Goal: Transaction & Acquisition: Book appointment/travel/reservation

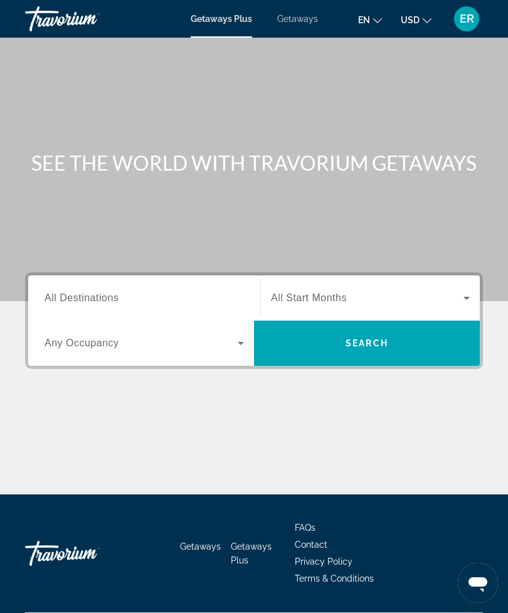
click at [290, 18] on span "Getaways" at bounding box center [297, 19] width 41 height 10
click at [213, 295] on input "Destination All Destinations" at bounding box center [144, 298] width 199 height 15
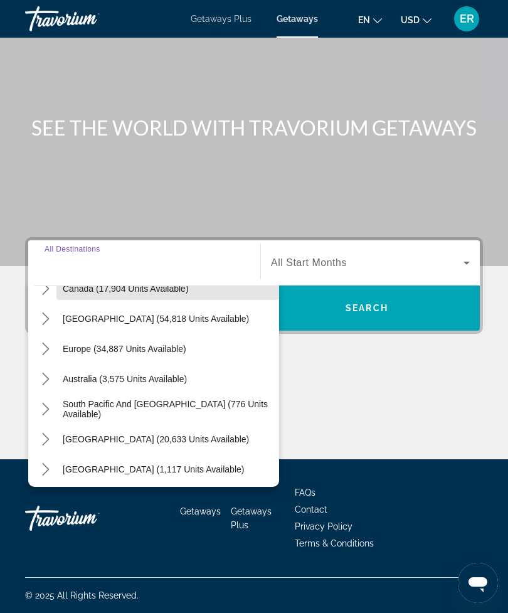
scroll to position [110, 0]
click at [47, 345] on icon "Toggle Europe (34,887 units available) submenu" at bounding box center [45, 348] width 7 height 13
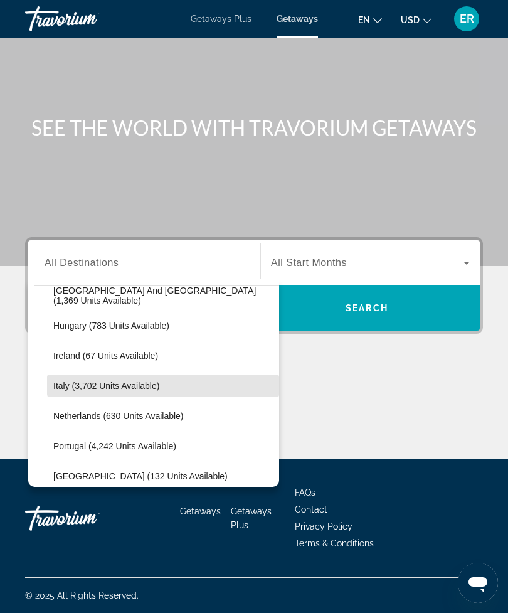
scroll to position [436, 0]
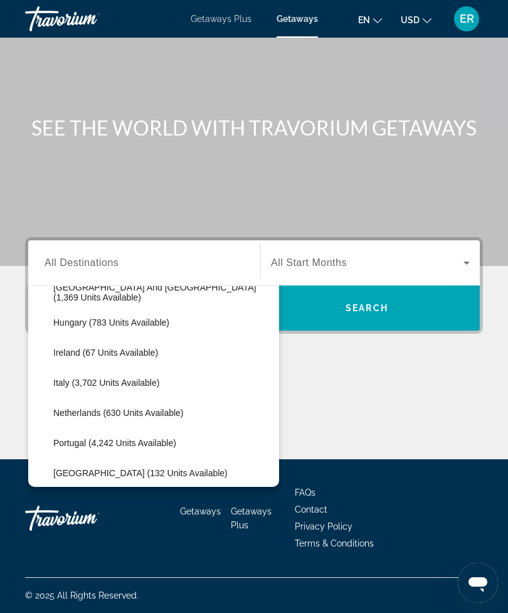
click at [132, 382] on span "Italy (3,702 units available)" at bounding box center [106, 382] width 106 height 10
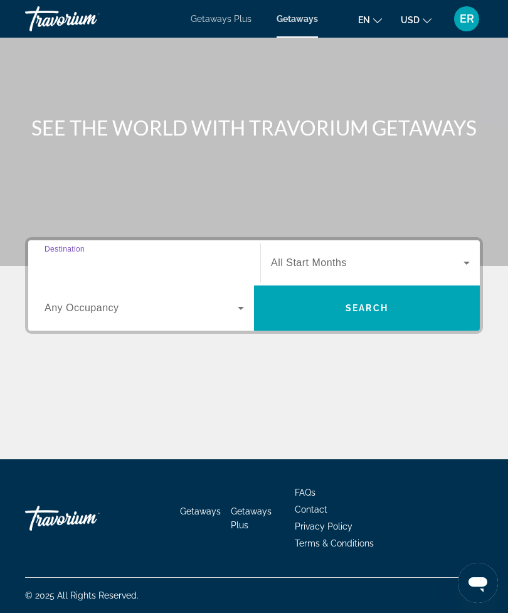
type input "**********"
click at [241, 301] on icon "Search widget" at bounding box center [240, 307] width 15 height 15
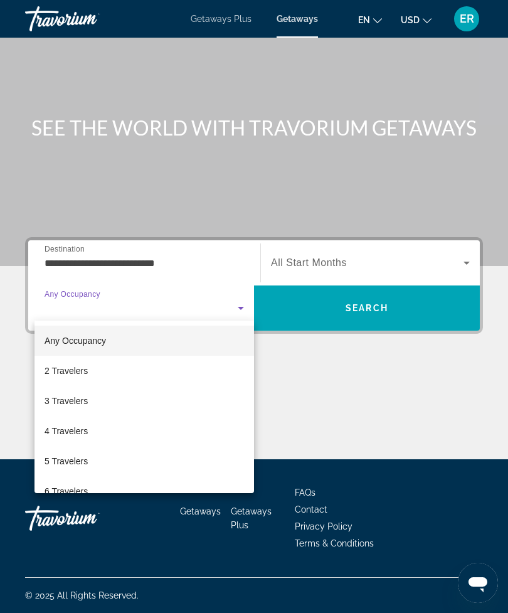
click at [453, 259] on div at bounding box center [254, 306] width 508 height 613
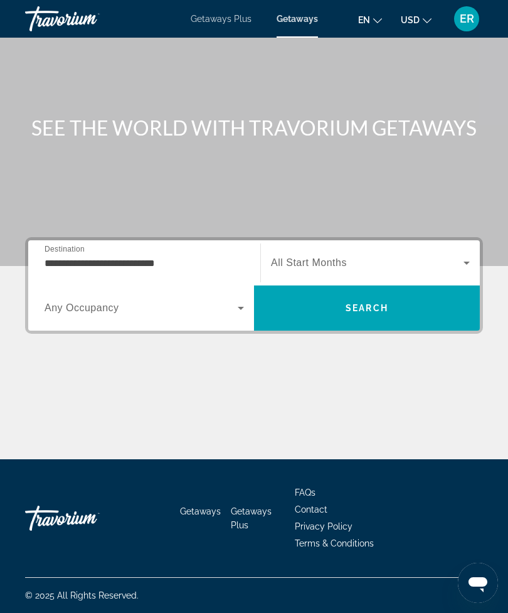
click at [463, 255] on icon "Search widget" at bounding box center [466, 262] width 15 height 15
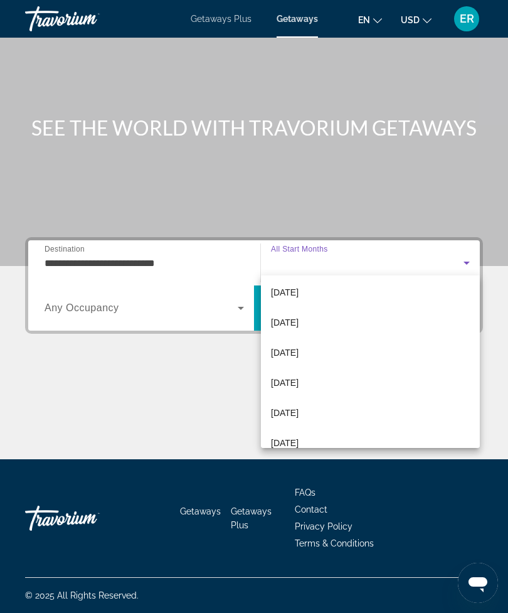
scroll to position [214, 0]
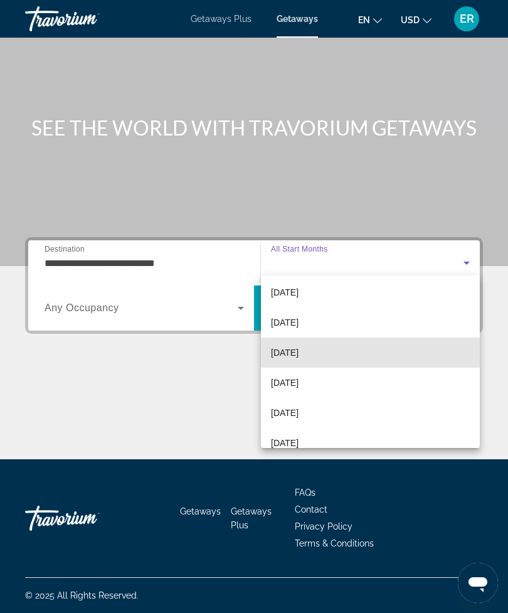
click at [298, 349] on span "[DATE]" at bounding box center [285, 352] width 28 height 15
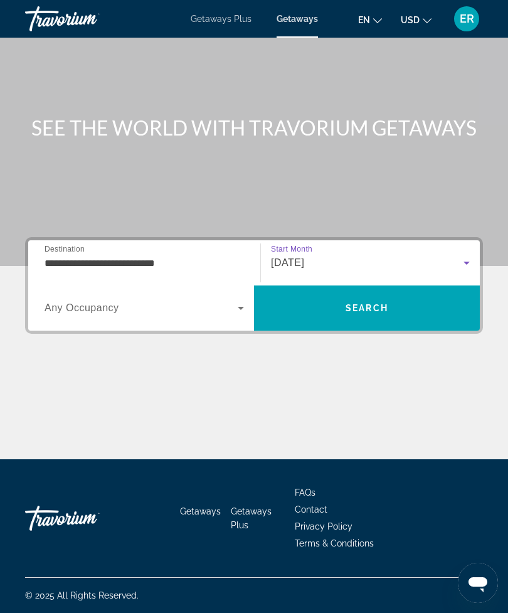
click at [414, 303] on span "Search" at bounding box center [367, 308] width 226 height 30
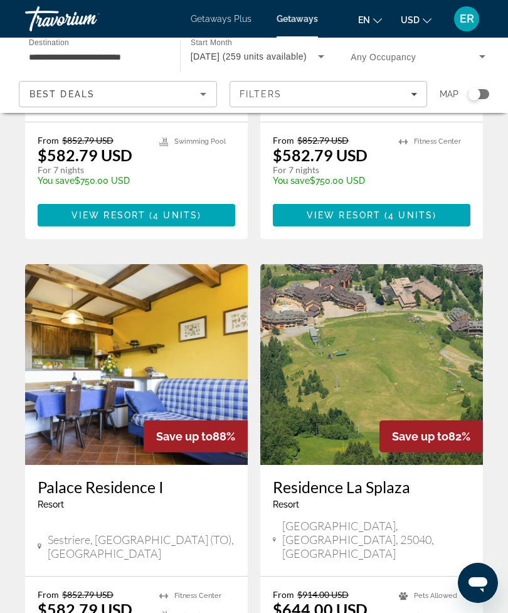
scroll to position [845, 0]
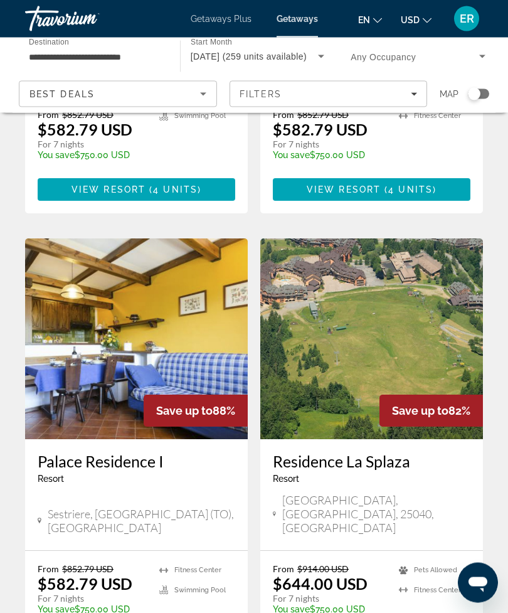
click at [340, 282] on img "Main content" at bounding box center [371, 339] width 223 height 201
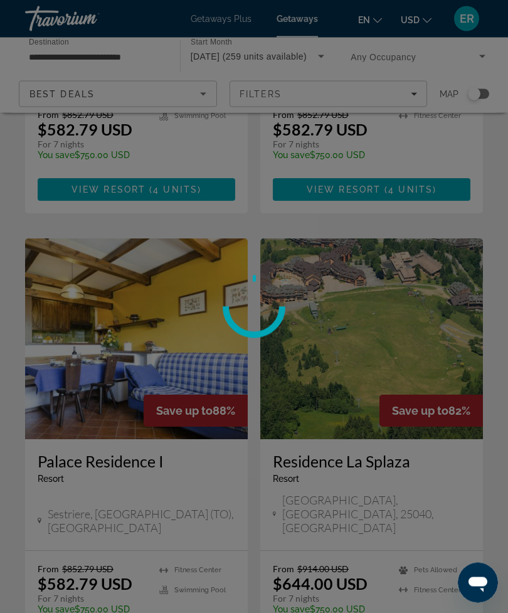
scroll to position [845, 0]
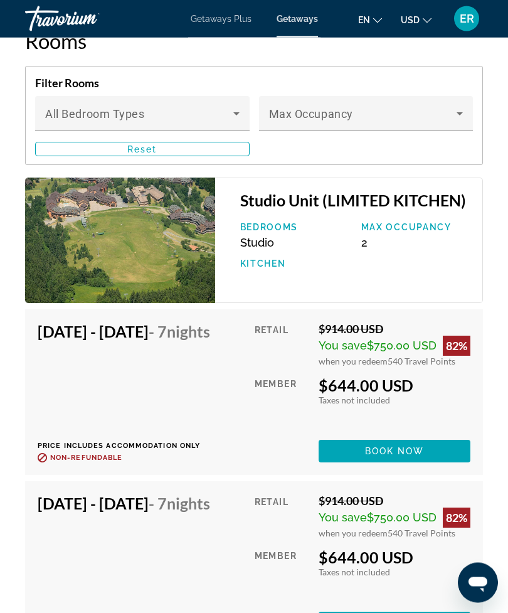
scroll to position [2785, 0]
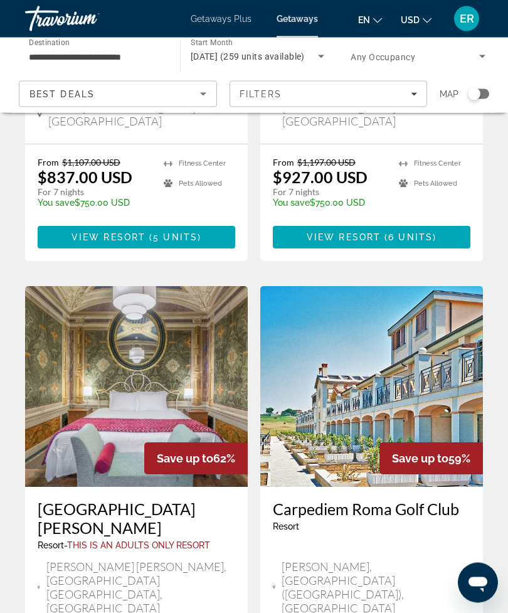
scroll to position [2146, 0]
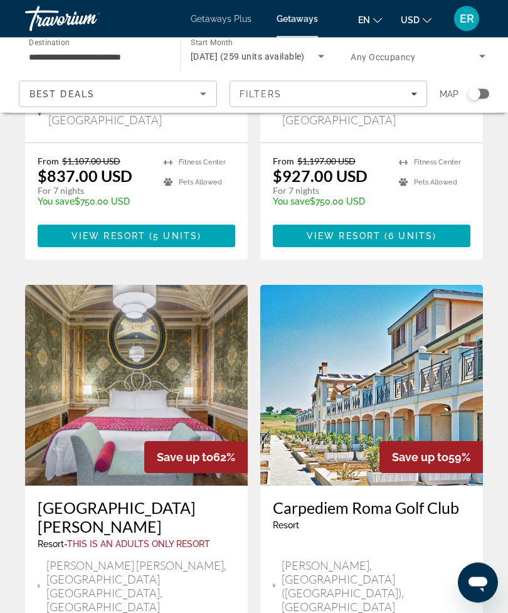
click at [405, 290] on img "Main content" at bounding box center [371, 385] width 223 height 201
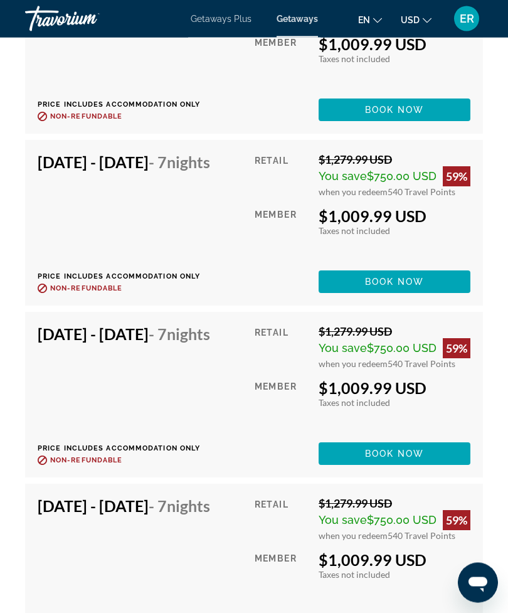
scroll to position [3200, 0]
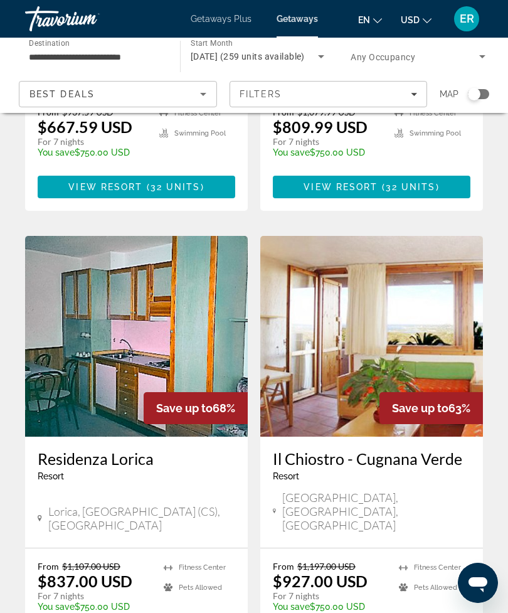
scroll to position [2267, 0]
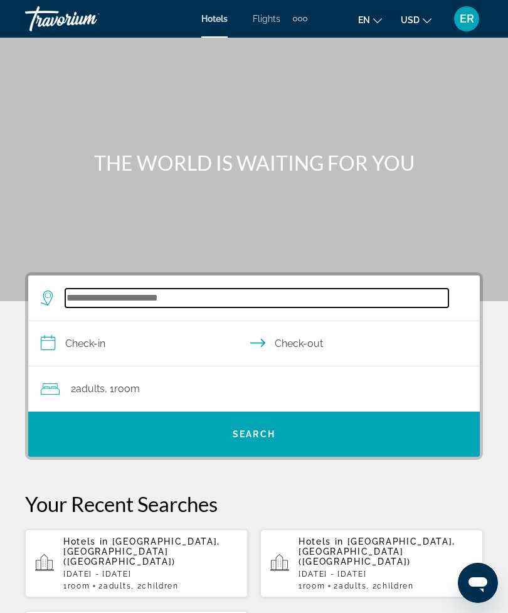
click at [221, 298] on input "Search hotel destination" at bounding box center [256, 297] width 383 height 19
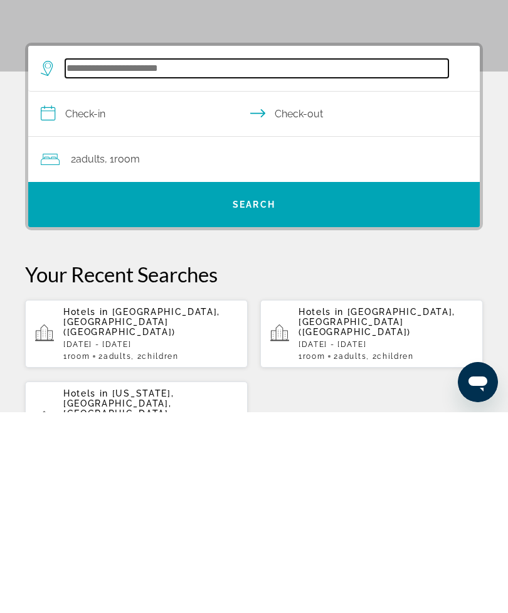
scroll to position [31, 0]
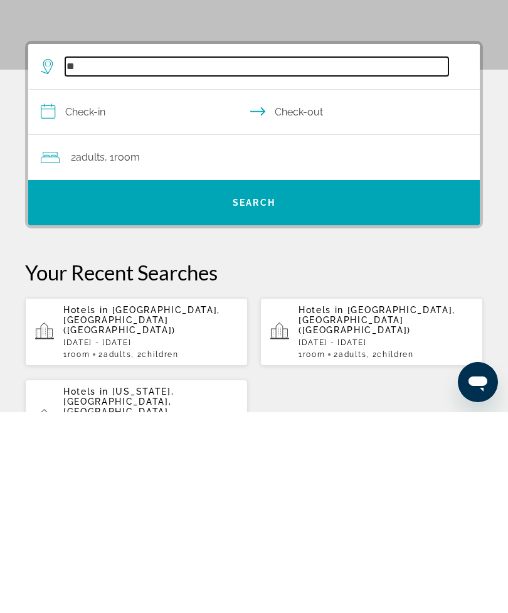
type input "*"
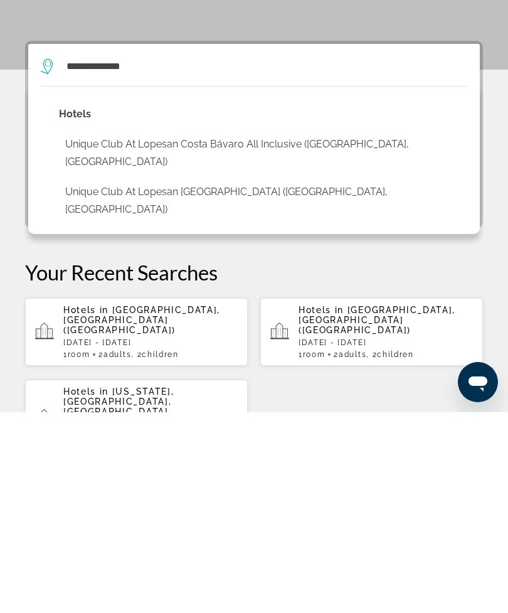
click at [117, 333] on button "Unique Club at Lopesan Costa Bávaro All Inclusive (Punta Cana, DO)" at bounding box center [263, 353] width 408 height 41
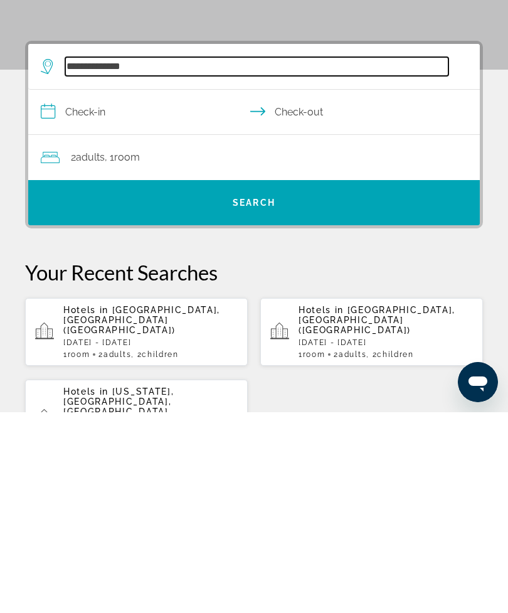
type input "**********"
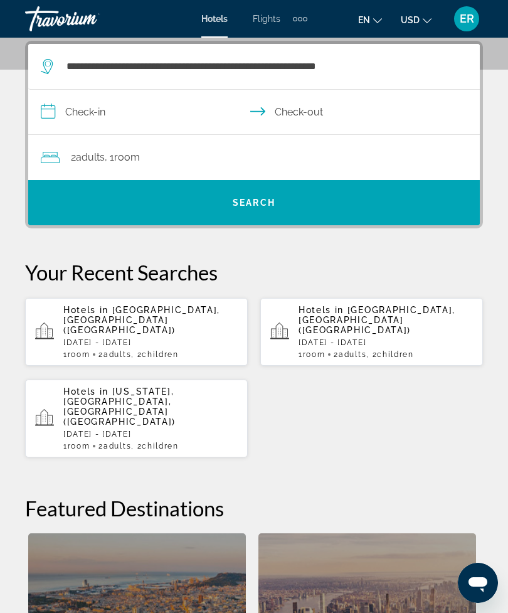
click at [93, 119] on input "**********" at bounding box center [256, 114] width 456 height 48
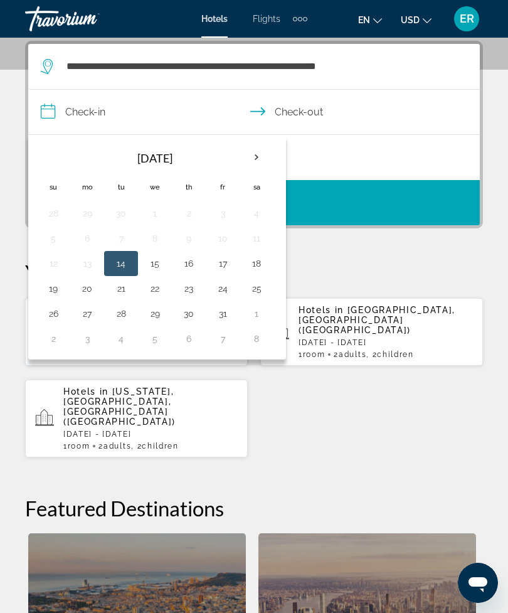
click at [261, 155] on th "Next month" at bounding box center [257, 158] width 34 height 28
click at [251, 159] on th "Next month" at bounding box center [257, 158] width 34 height 28
click at [260, 152] on th "Next month" at bounding box center [257, 158] width 34 height 28
click at [255, 149] on th "Next month" at bounding box center [257, 158] width 34 height 28
click at [261, 156] on th "Next month" at bounding box center [257, 158] width 34 height 28
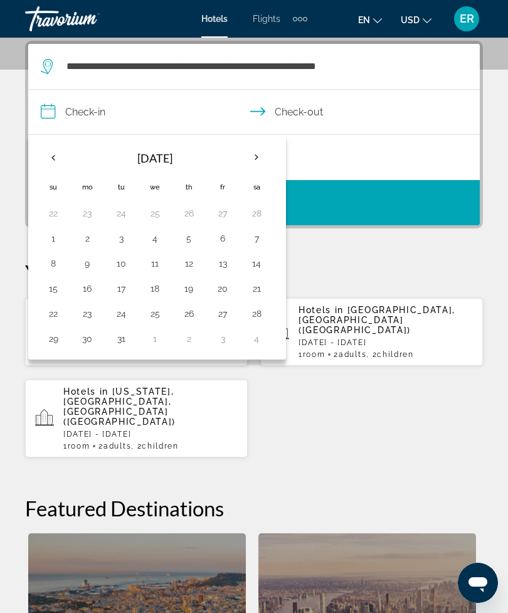
click at [258, 161] on th "Next month" at bounding box center [257, 158] width 34 height 28
click at [257, 157] on th "Next month" at bounding box center [257, 158] width 34 height 28
click at [255, 160] on th "Next month" at bounding box center [257, 158] width 34 height 28
click at [258, 162] on th "Next month" at bounding box center [257, 158] width 34 height 28
click at [265, 214] on button "4" at bounding box center [256, 213] width 20 height 18
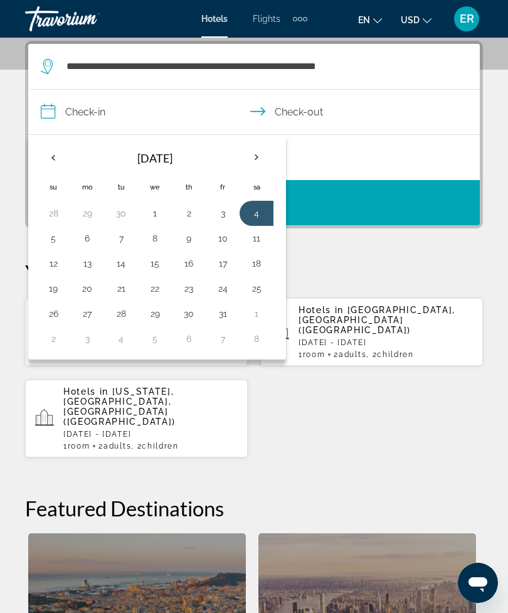
click at [256, 238] on button "11" at bounding box center [256, 238] width 20 height 18
type input "**********"
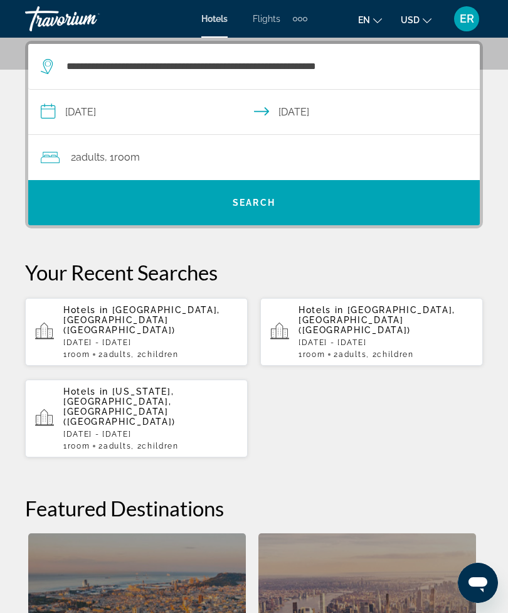
click at [211, 155] on div "2 Adult Adults , 1 Room rooms" at bounding box center [260, 158] width 439 height 18
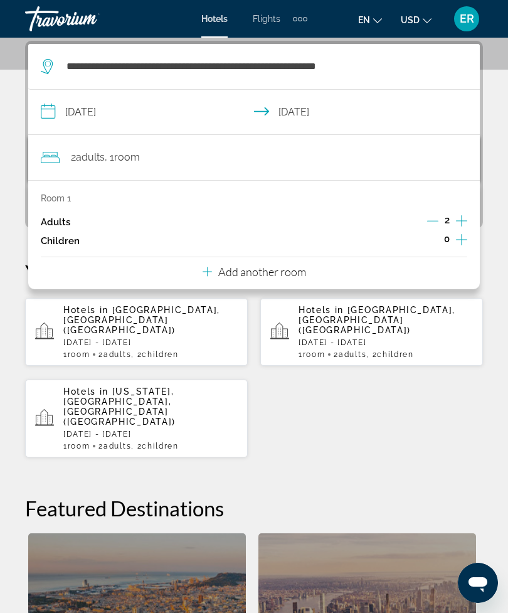
click at [460, 244] on icon "Increment children" at bounding box center [461, 239] width 11 height 15
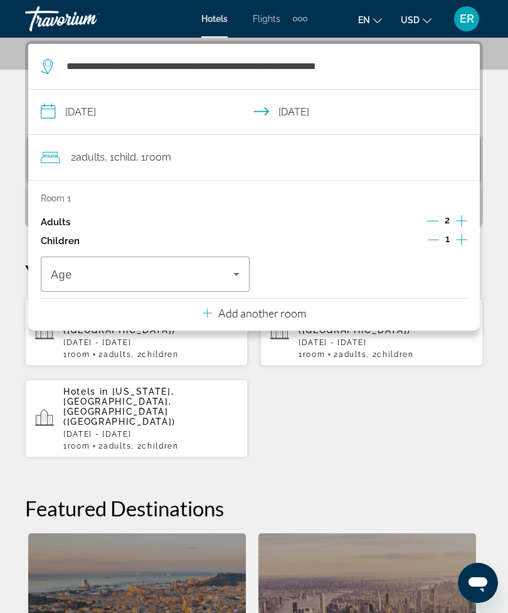
click at [457, 238] on icon "Increment children" at bounding box center [461, 239] width 11 height 15
click at [215, 266] on span "Travelers: 2 adults, 2 children" at bounding box center [142, 273] width 182 height 15
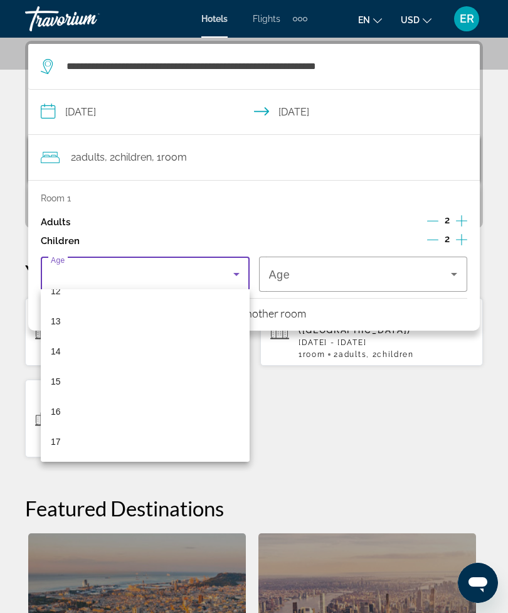
scroll to position [379, 0]
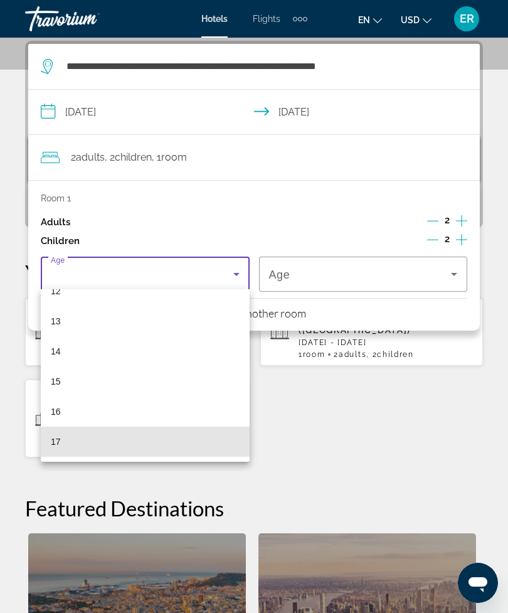
click at [58, 441] on span "17" at bounding box center [56, 441] width 10 height 15
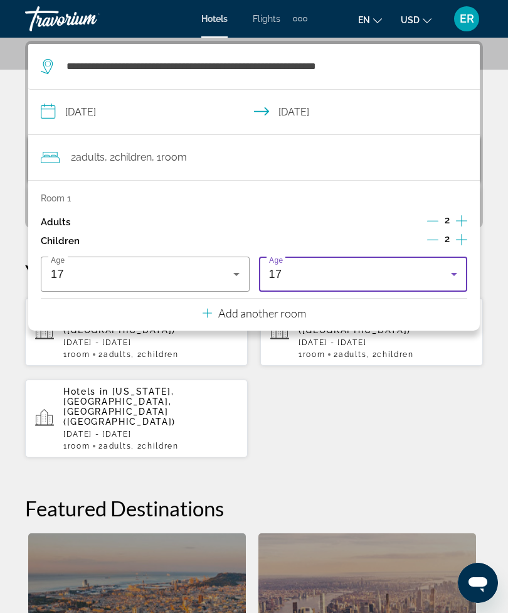
click at [443, 267] on div "17" at bounding box center [360, 273] width 182 height 15
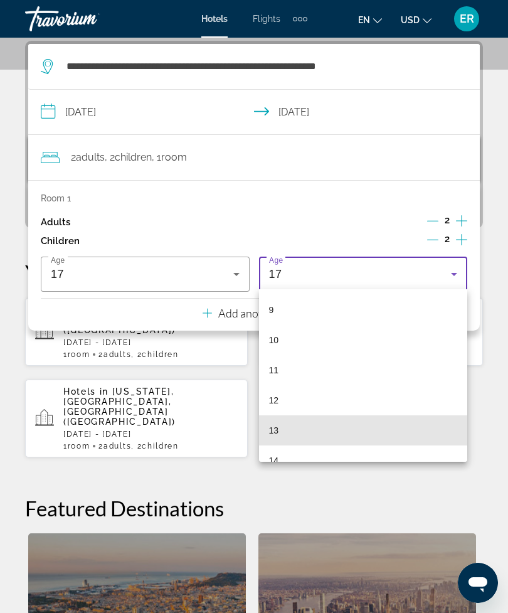
scroll to position [271, 0]
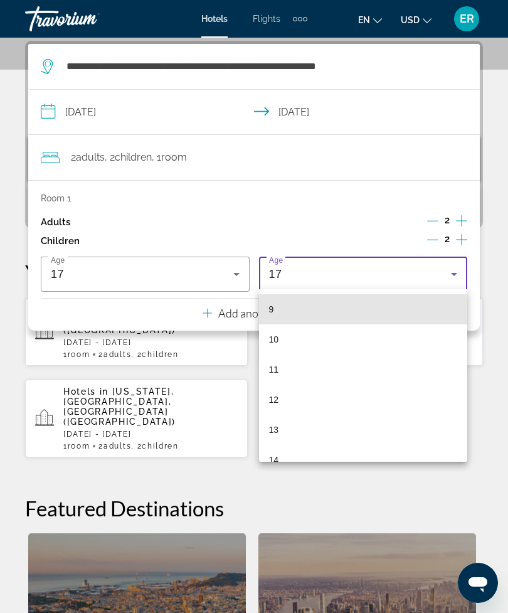
click at [310, 305] on mat-option "9" at bounding box center [363, 309] width 209 height 30
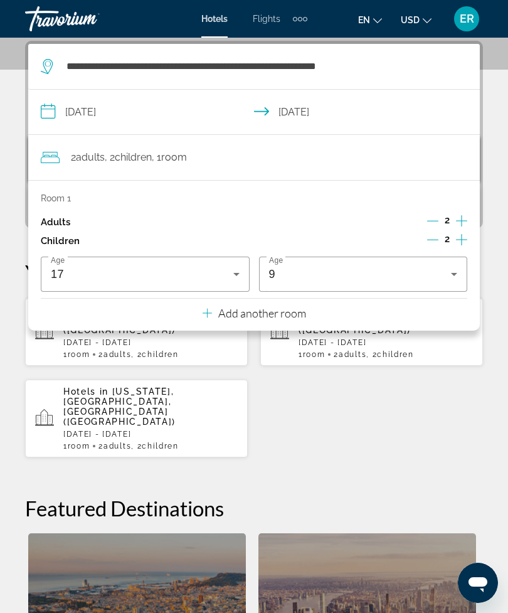
click at [337, 413] on div "Hotels in Rome, Italy (ROM) Thu, 04 Jun - Tue, 09 Jun 1 Room rooms 2 Adult Adul…" at bounding box center [254, 377] width 458 height 161
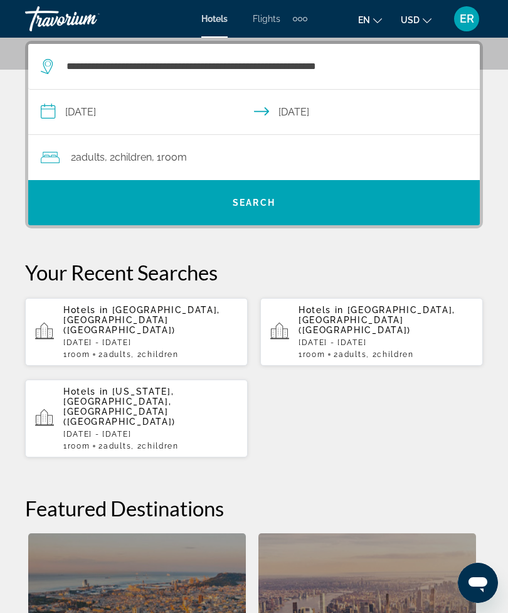
click at [377, 199] on span "Search" at bounding box center [253, 202] width 451 height 30
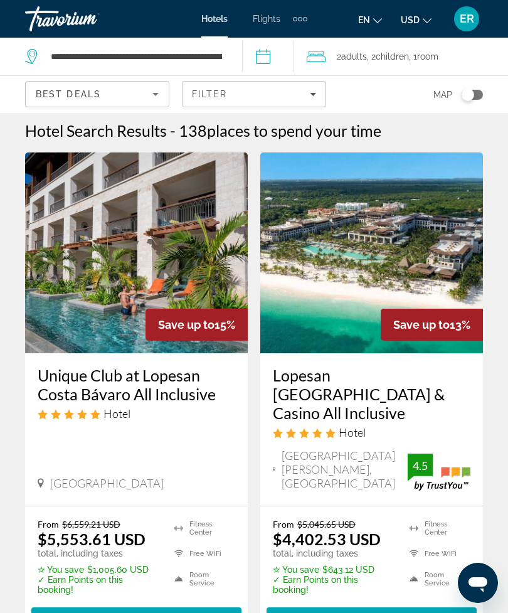
scroll to position [4, 0]
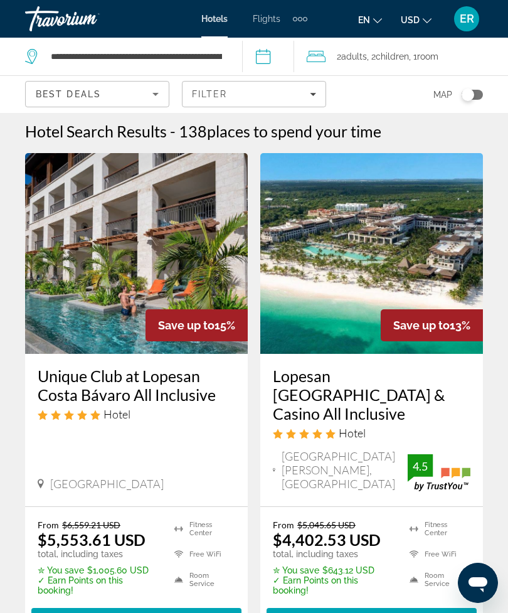
click at [41, 288] on img "Main content" at bounding box center [136, 253] width 223 height 201
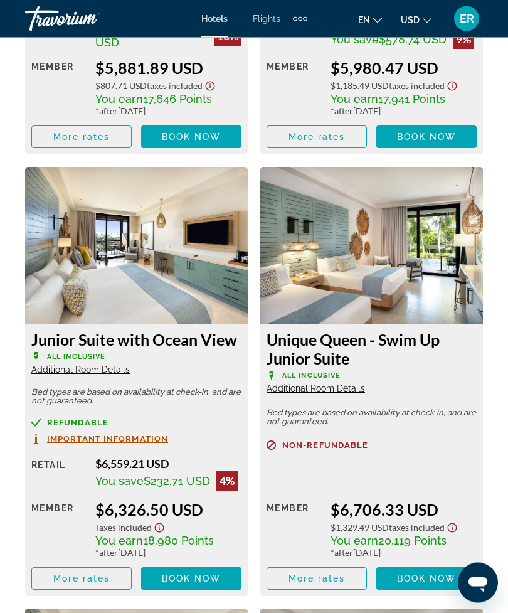
scroll to position [2989, 0]
click at [300, 579] on span "More rates" at bounding box center [316, 578] width 57 height 10
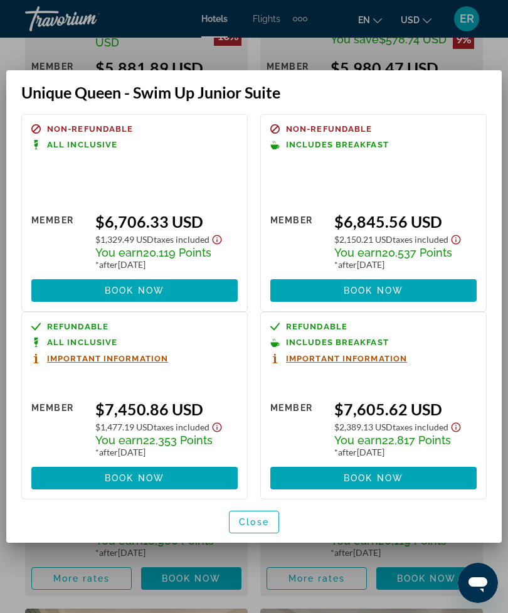
click at [39, 24] on div at bounding box center [254, 306] width 508 height 613
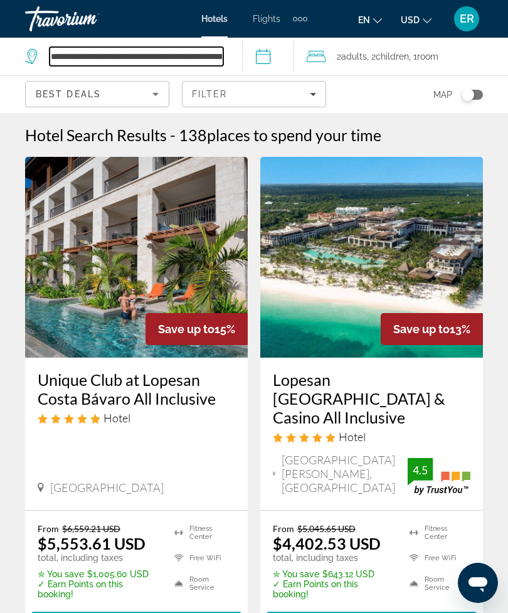
click at [189, 66] on input "**********" at bounding box center [137, 56] width 174 height 19
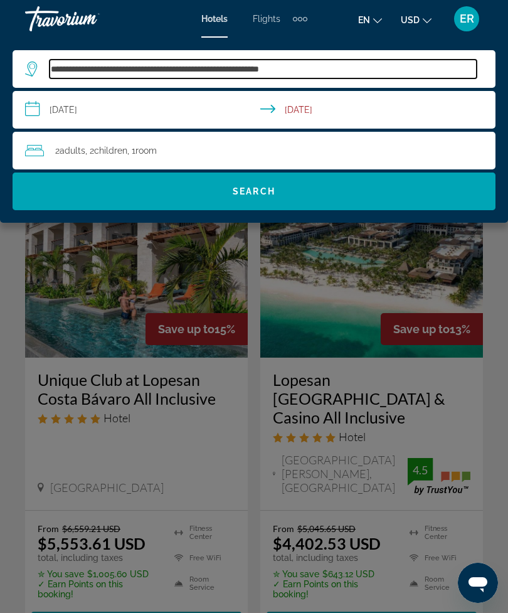
click at [362, 66] on input "**********" at bounding box center [263, 69] width 427 height 19
type input "*"
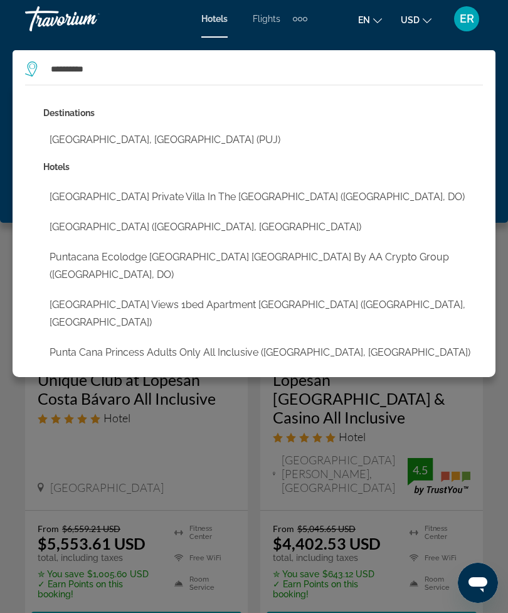
click at [197, 142] on button "Punta Cana, Dominican Republic (PUJ)" at bounding box center [263, 140] width 440 height 24
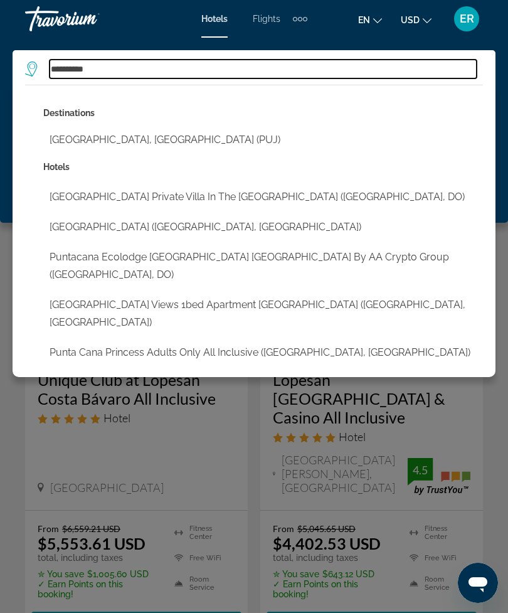
type input "**********"
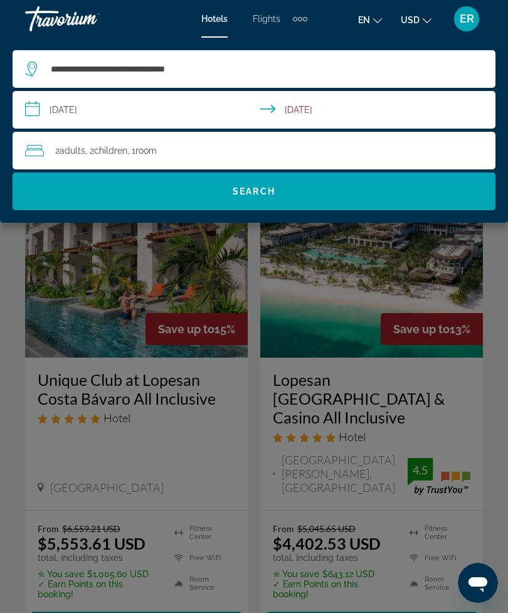
click at [105, 187] on span "Search" at bounding box center [254, 191] width 483 height 30
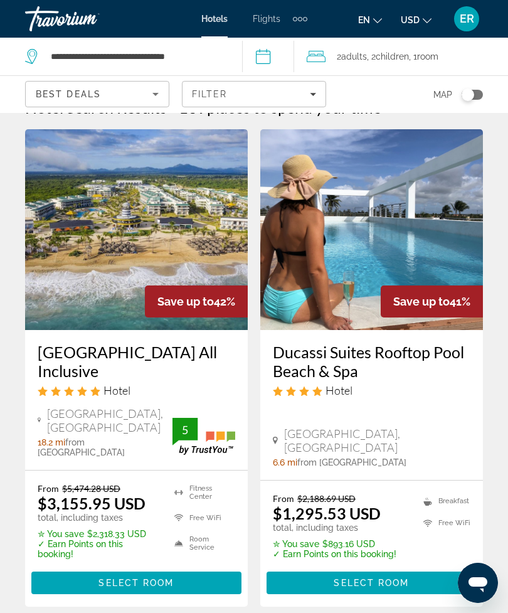
scroll to position [28, 0]
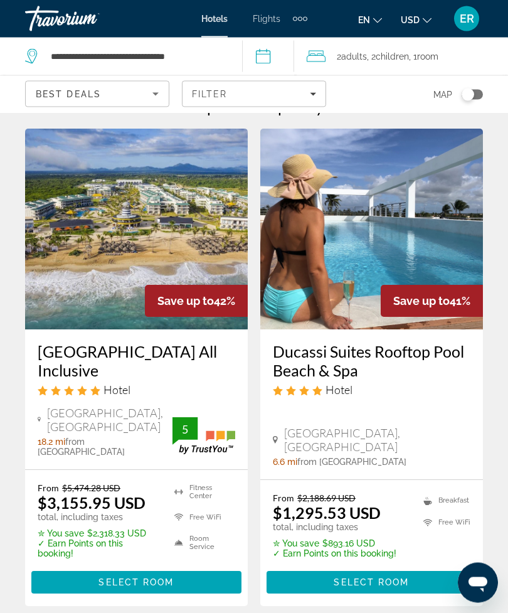
click at [79, 278] on img "Main content" at bounding box center [136, 229] width 223 height 201
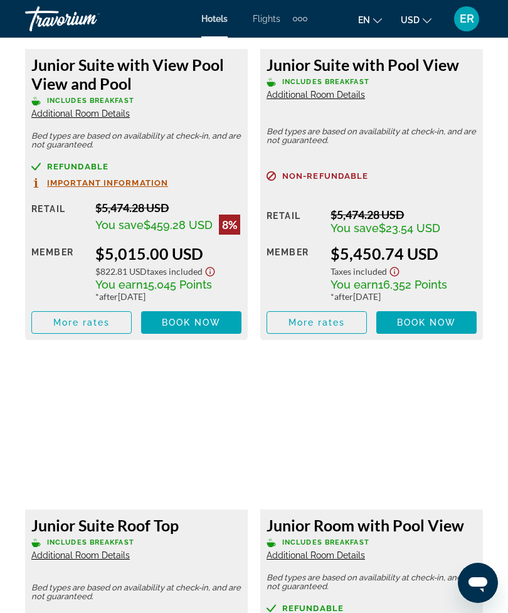
scroll to position [3264, 0]
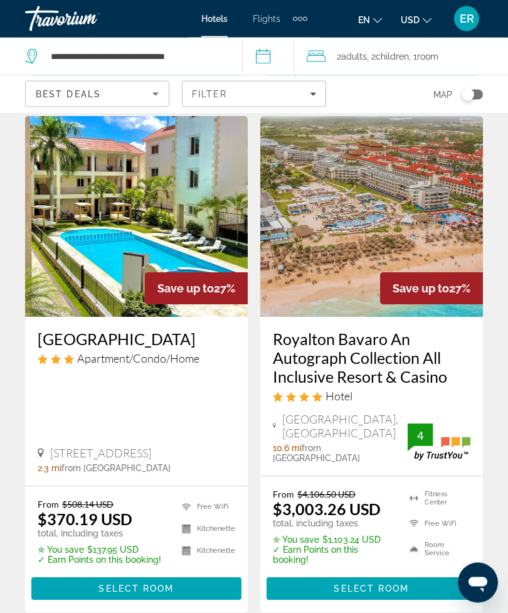
scroll to position [1576, 0]
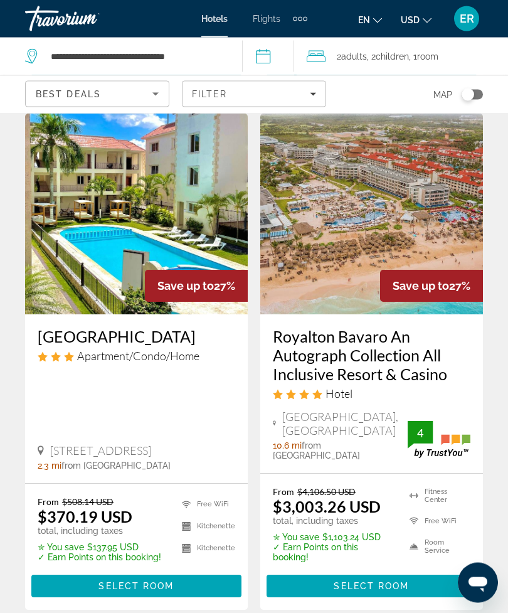
click at [374, 202] on img "Main content" at bounding box center [371, 214] width 223 height 201
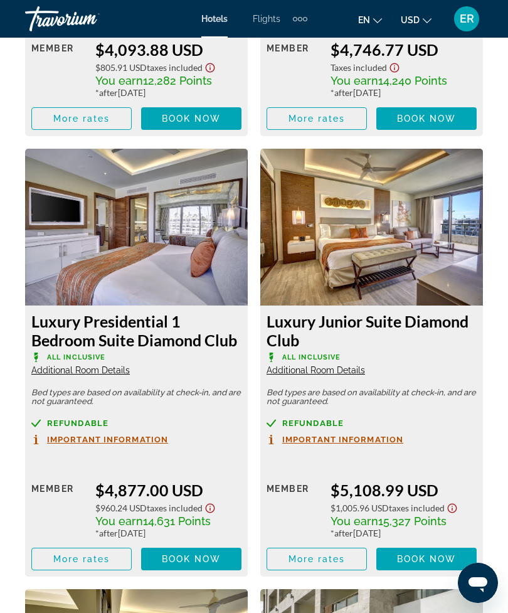
scroll to position [3880, 0]
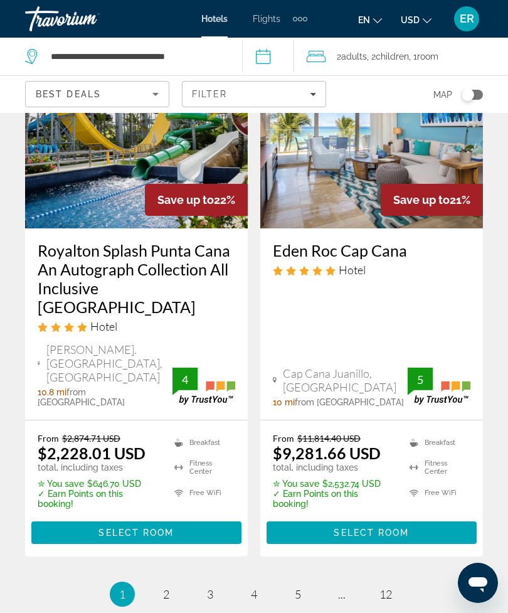
scroll to position [2675, 0]
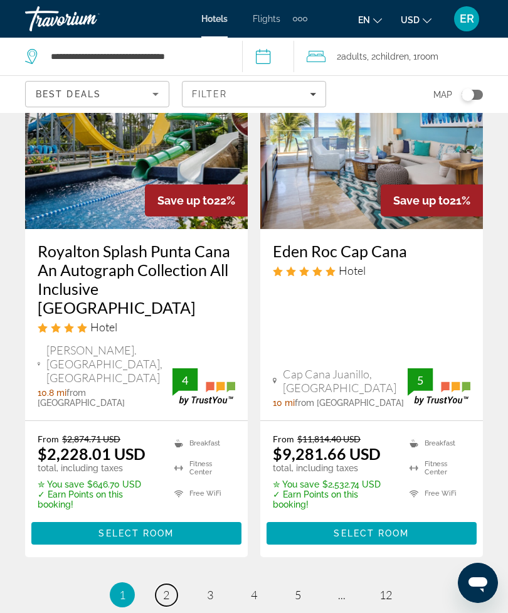
click at [166, 587] on span "2" at bounding box center [166, 594] width 6 height 14
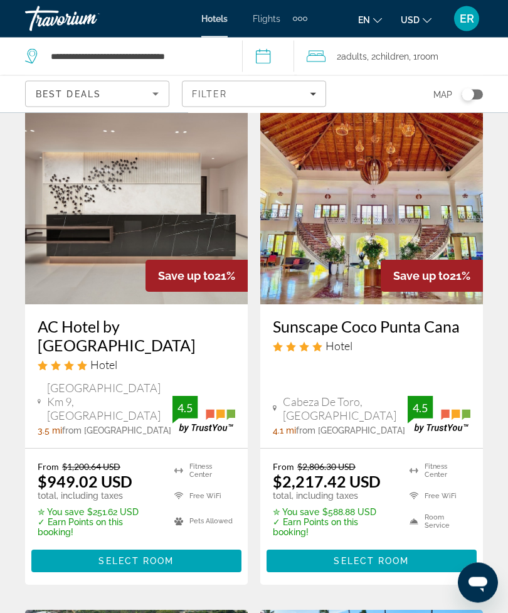
scroll to position [602, 0]
click at [46, 387] on div "Avenida Barcelo Km 9, Punta Cana" at bounding box center [105, 401] width 135 height 41
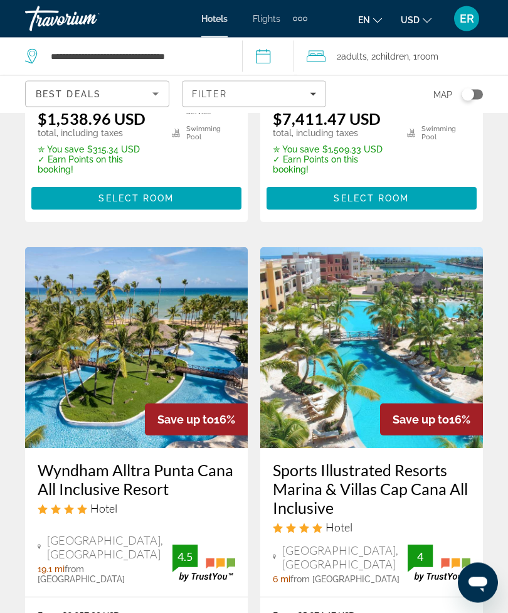
scroll to position [2010, 0]
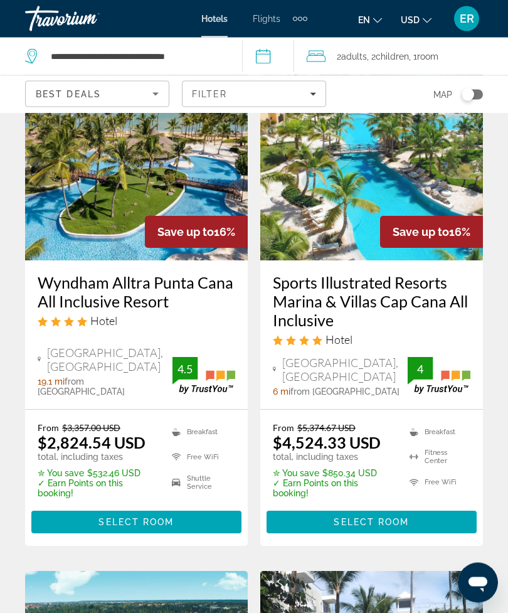
scroll to position [2190, 0]
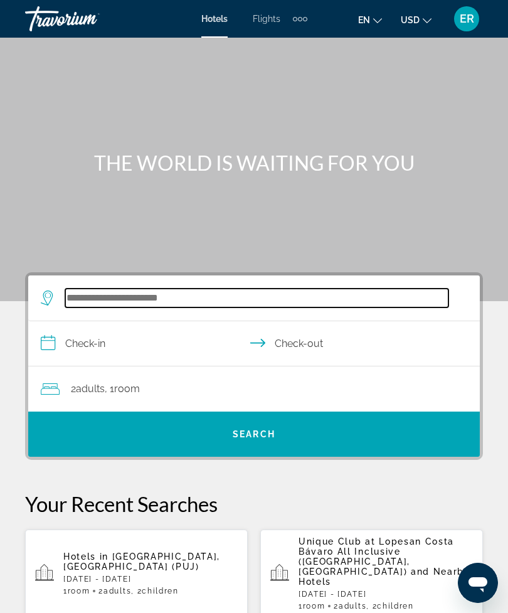
click at [107, 293] on input "Search hotel destination" at bounding box center [256, 297] width 383 height 19
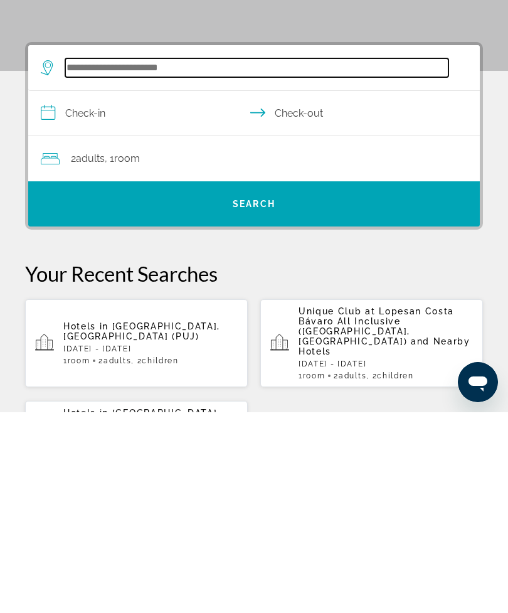
scroll to position [31, 0]
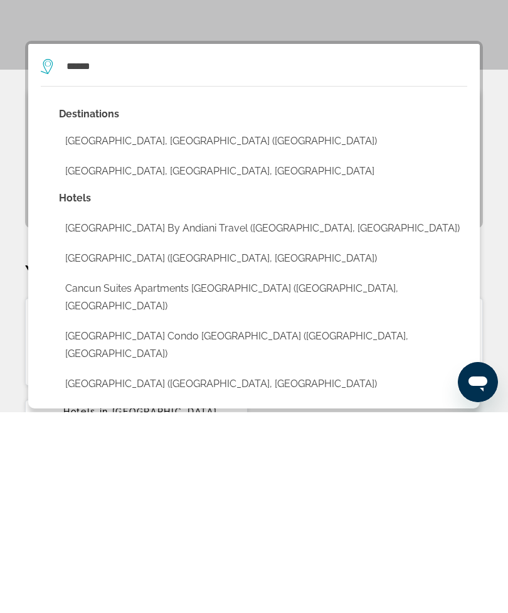
click at [87, 330] on button "Cancun, Mexico (CUN)" at bounding box center [263, 342] width 408 height 24
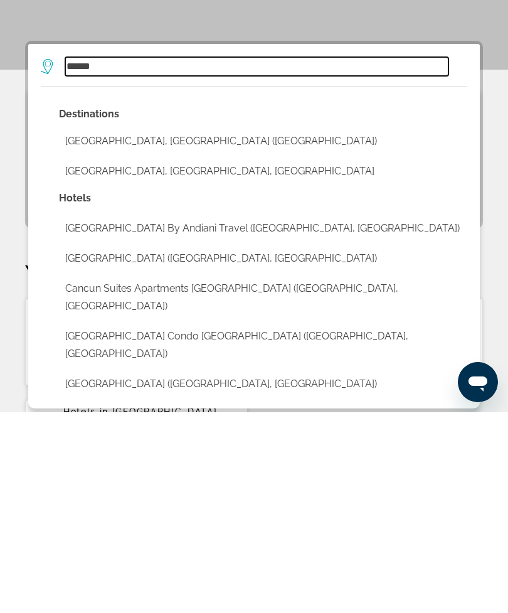
type input "**********"
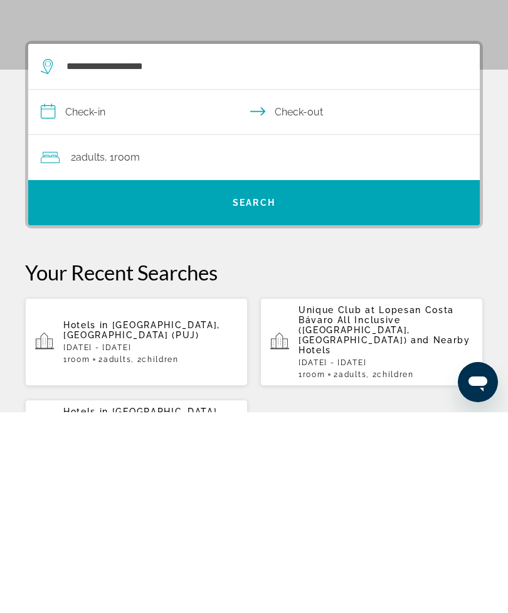
click at [97, 290] on input "**********" at bounding box center [256, 314] width 456 height 48
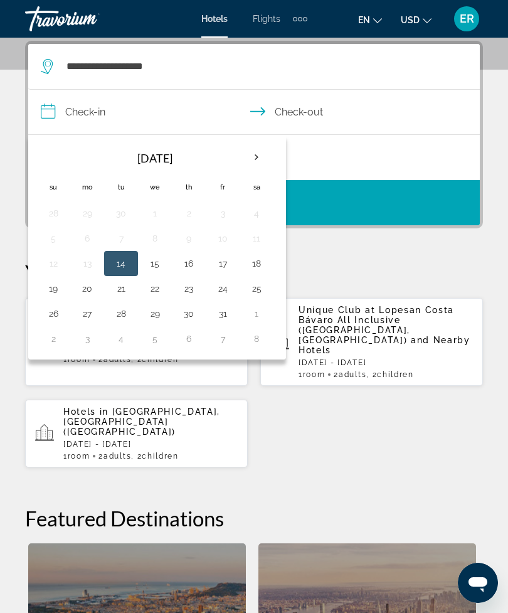
click at [256, 157] on th "Next month" at bounding box center [257, 158] width 34 height 28
click at [259, 154] on th "Next month" at bounding box center [257, 158] width 34 height 28
click at [261, 156] on th "Next month" at bounding box center [257, 158] width 34 height 28
click at [265, 149] on th "Next month" at bounding box center [257, 158] width 34 height 28
click at [263, 147] on th "Next month" at bounding box center [257, 158] width 34 height 28
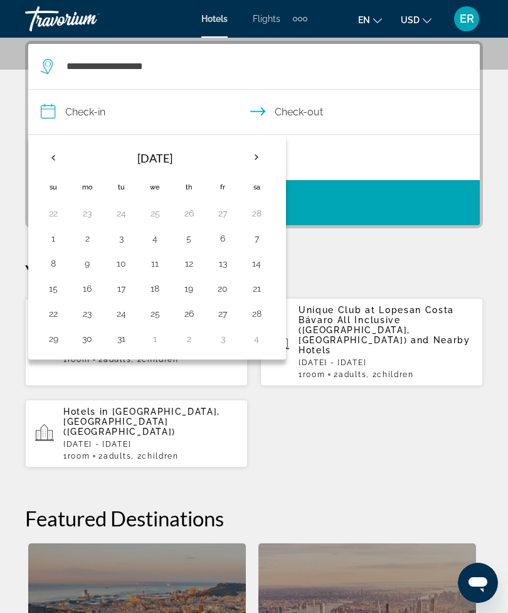
click at [258, 159] on th "Next month" at bounding box center [257, 158] width 34 height 28
click at [261, 159] on th "Next month" at bounding box center [257, 158] width 34 height 28
click at [260, 312] on button "30" at bounding box center [256, 314] width 20 height 18
click at [232, 315] on button "29" at bounding box center [223, 314] width 20 height 18
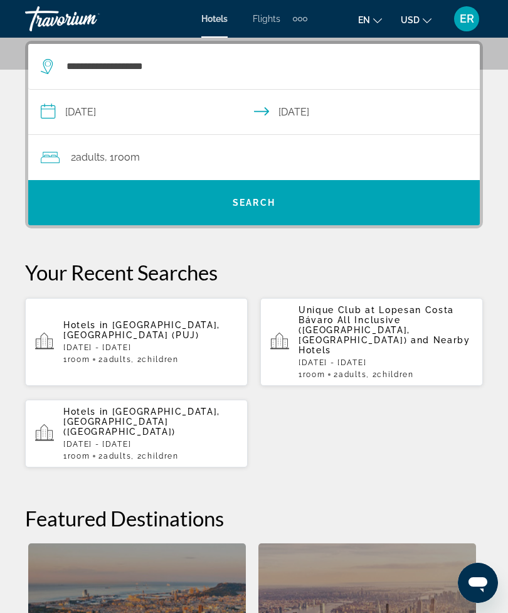
click at [149, 113] on input "**********" at bounding box center [256, 114] width 456 height 48
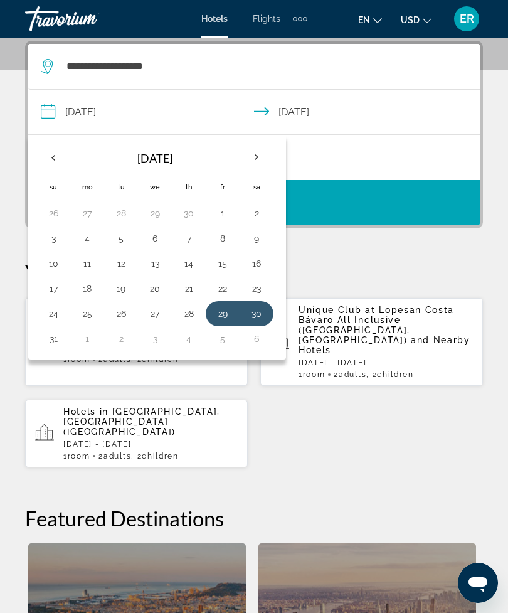
click at [224, 315] on button "29" at bounding box center [223, 314] width 20 height 18
click at [152, 334] on button "3" at bounding box center [155, 339] width 20 height 18
type input "**********"
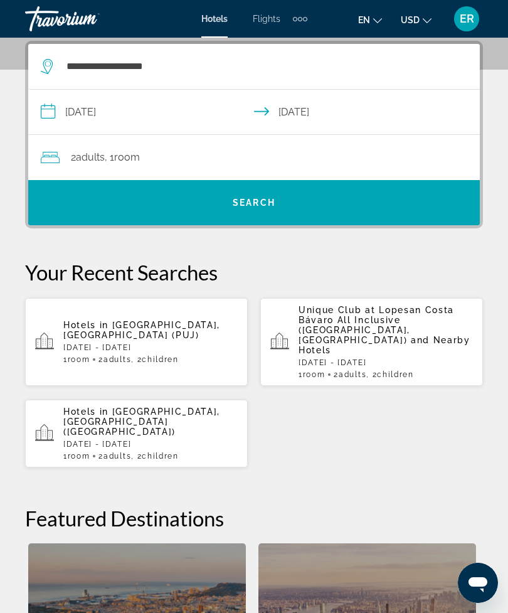
click at [100, 146] on div "2 Adult Adults , 1 Room rooms" at bounding box center [260, 157] width 439 height 45
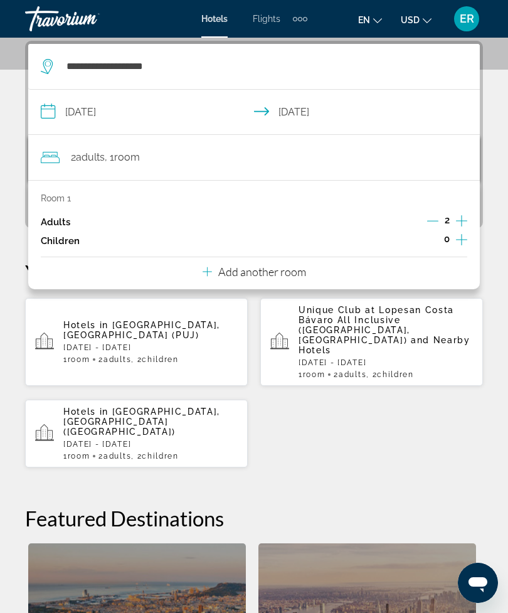
click at [456, 242] on icon "Increment children" at bounding box center [461, 239] width 11 height 15
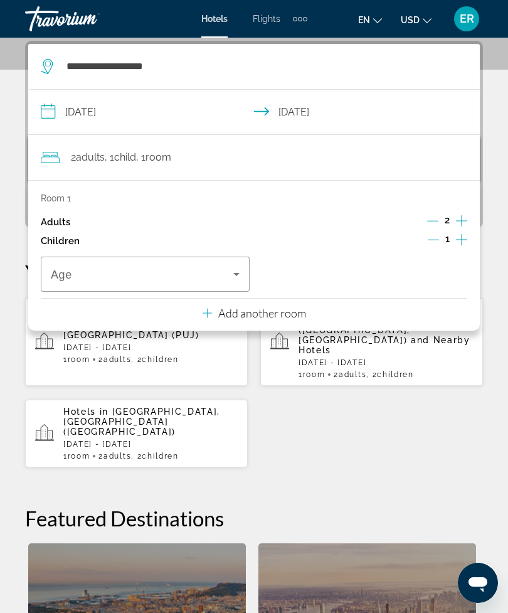
click at [460, 238] on icon "Increment children" at bounding box center [461, 239] width 11 height 11
click at [204, 266] on span "Travelers: 2 adults, 2 children" at bounding box center [142, 273] width 182 height 15
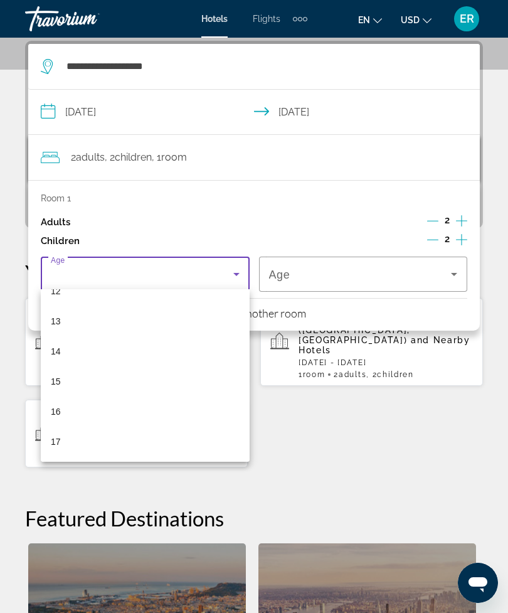
scroll to position [379, 0]
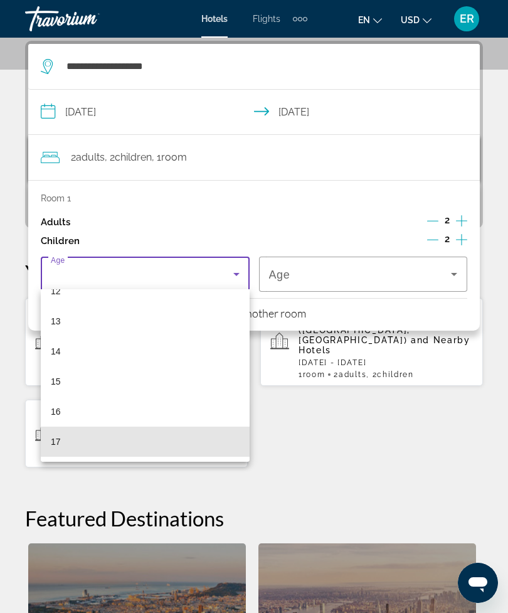
click at [191, 444] on mat-option "17" at bounding box center [145, 441] width 209 height 30
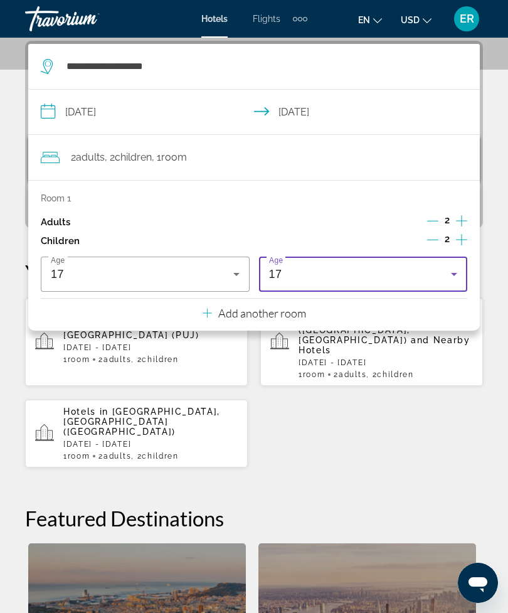
click at [430, 266] on div "17" at bounding box center [360, 273] width 182 height 15
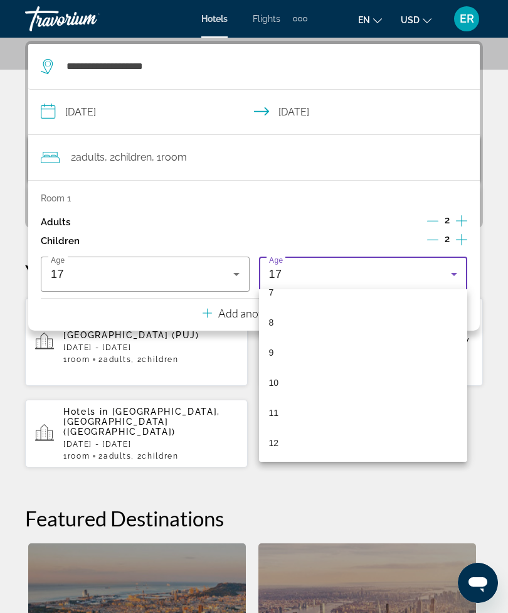
scroll to position [218, 0]
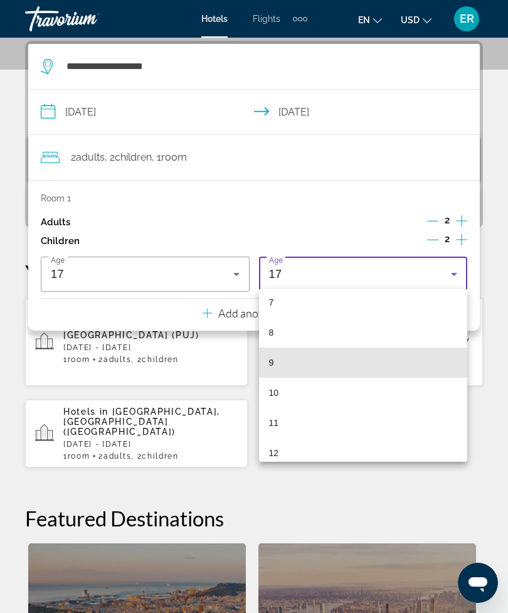
click at [307, 364] on mat-option "9" at bounding box center [363, 362] width 209 height 30
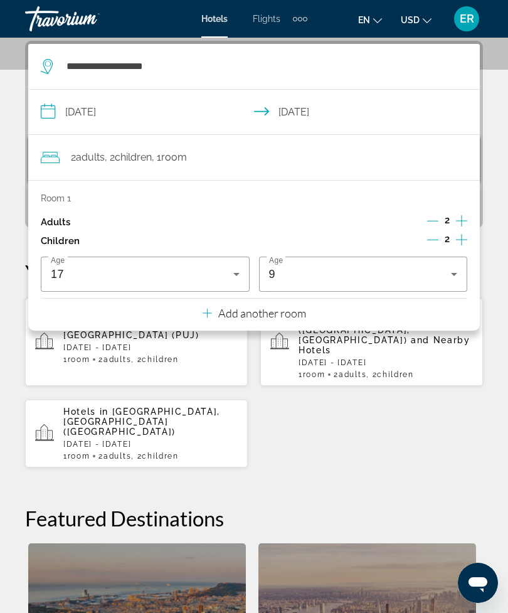
click at [342, 413] on div "Hotels in Punta Cana, Dominican Republic (PUJ) Sat, 04 Jul - Sat, 11 Jul 1 Room…" at bounding box center [254, 382] width 458 height 171
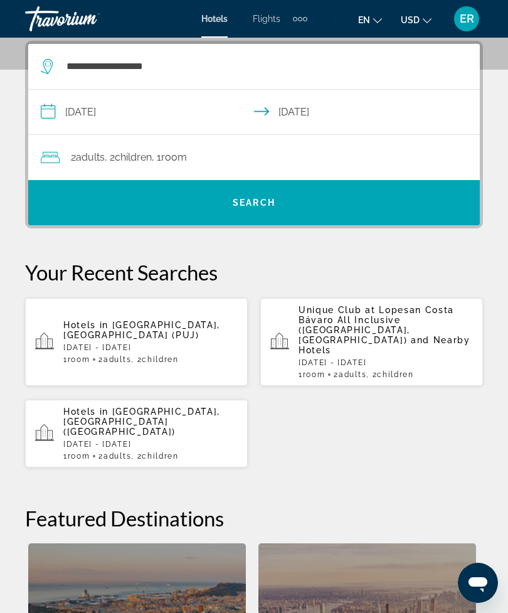
click at [327, 206] on span "Search" at bounding box center [253, 202] width 451 height 30
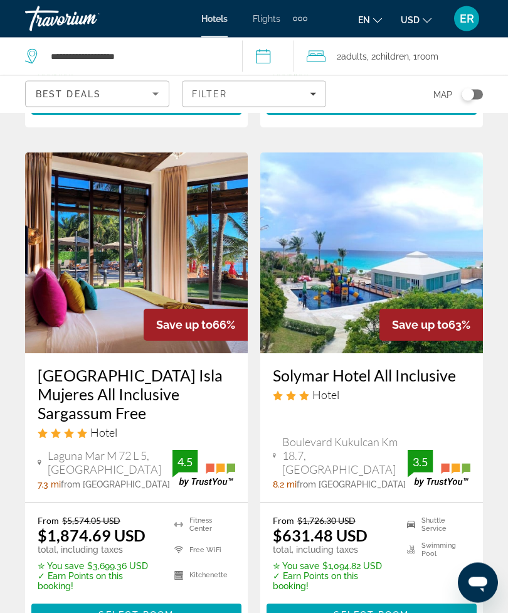
scroll to position [507, 0]
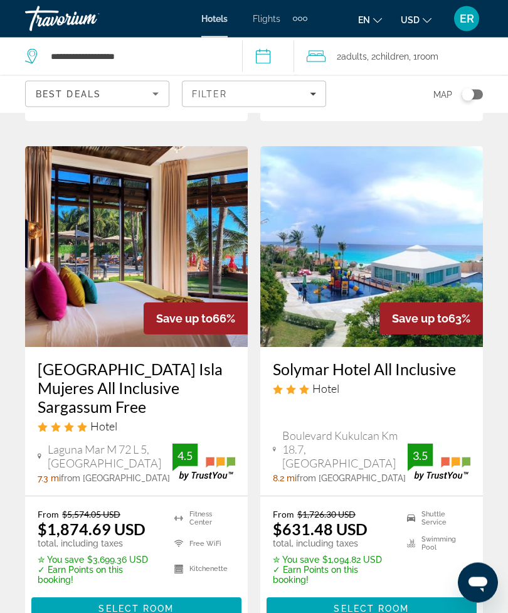
click at [80, 305] on img "Main content" at bounding box center [136, 247] width 223 height 201
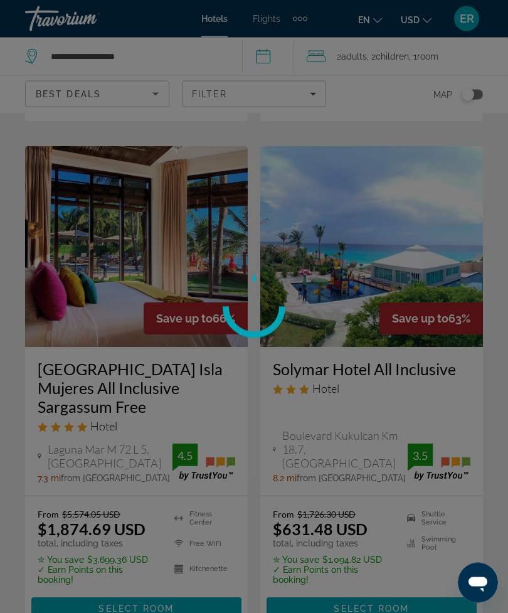
scroll to position [508, 0]
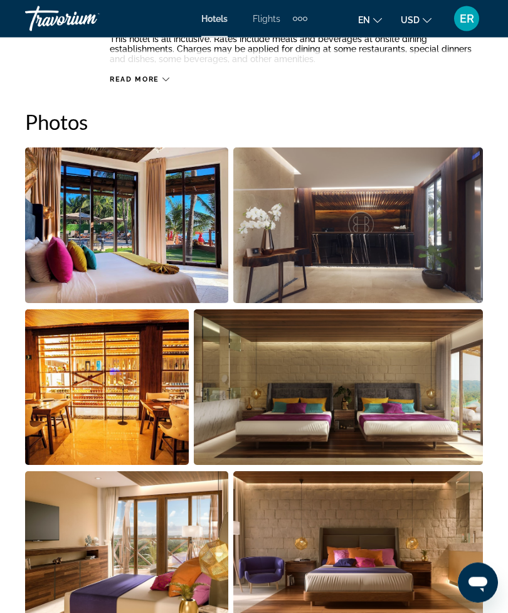
scroll to position [798, 0]
click at [68, 237] on img "Open full-screen image slider" at bounding box center [126, 224] width 203 height 155
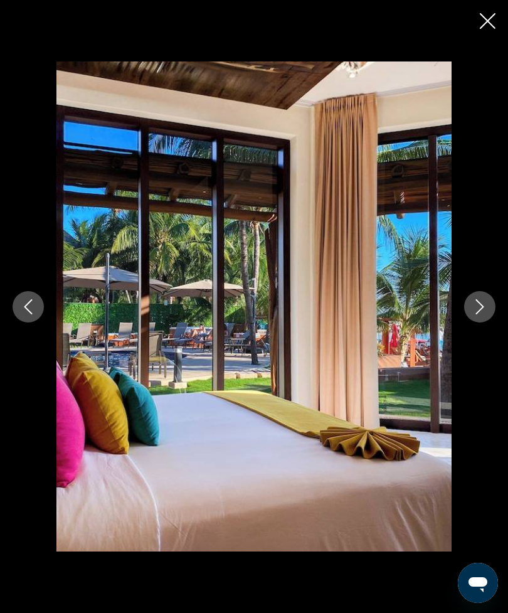
click at [483, 299] on icon "Next image" at bounding box center [479, 306] width 15 height 15
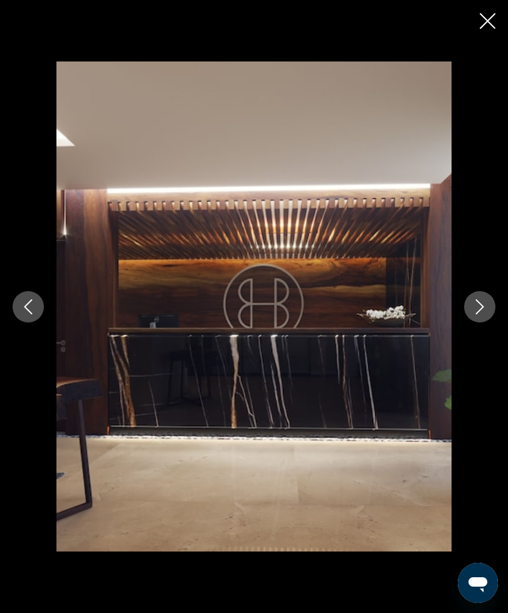
click at [468, 312] on button "Next image" at bounding box center [479, 306] width 31 height 31
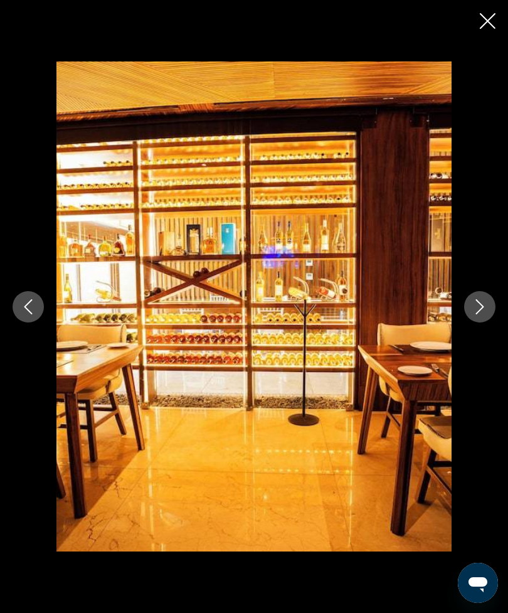
click at [474, 313] on icon "Next image" at bounding box center [479, 306] width 15 height 15
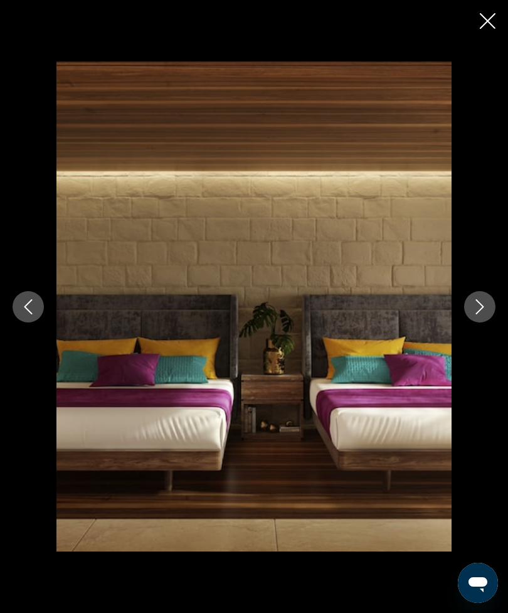
click at [483, 308] on icon "Next image" at bounding box center [479, 306] width 15 height 15
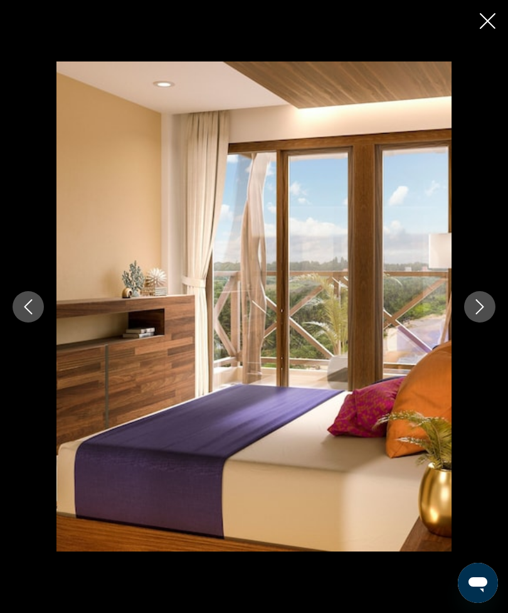
click at [478, 306] on icon "Next image" at bounding box center [479, 306] width 15 height 15
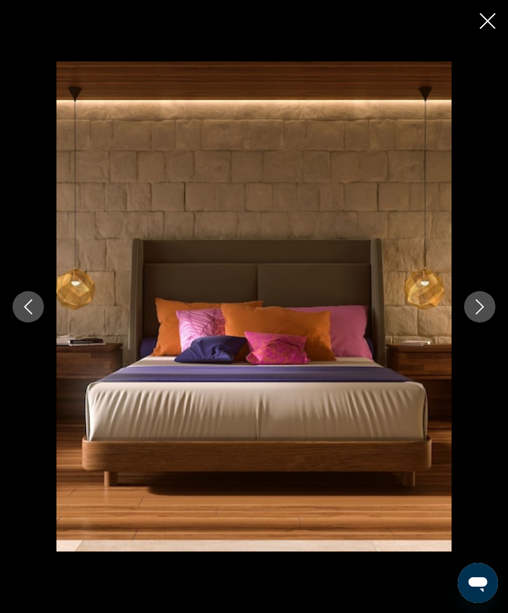
click at [479, 307] on icon "Next image" at bounding box center [479, 306] width 15 height 15
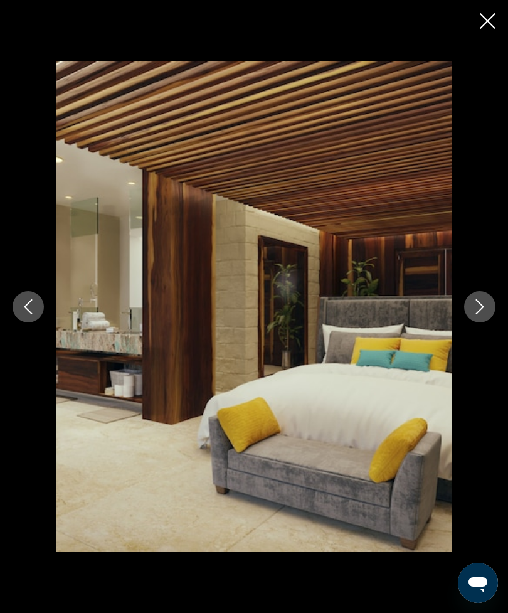
click at [472, 308] on button "Next image" at bounding box center [479, 306] width 31 height 31
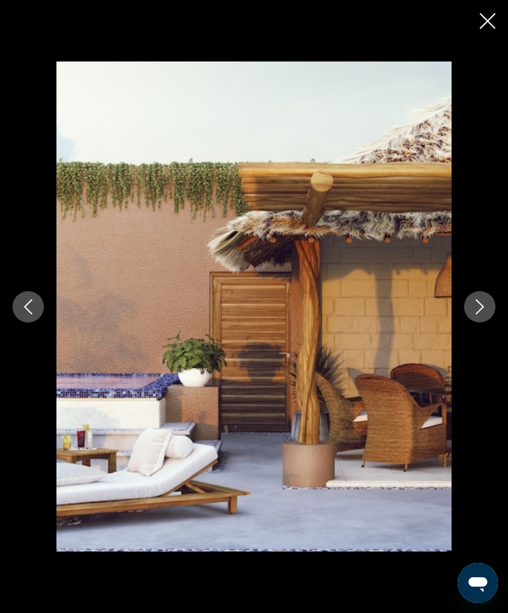
click at [475, 309] on icon "Next image" at bounding box center [479, 306] width 15 height 15
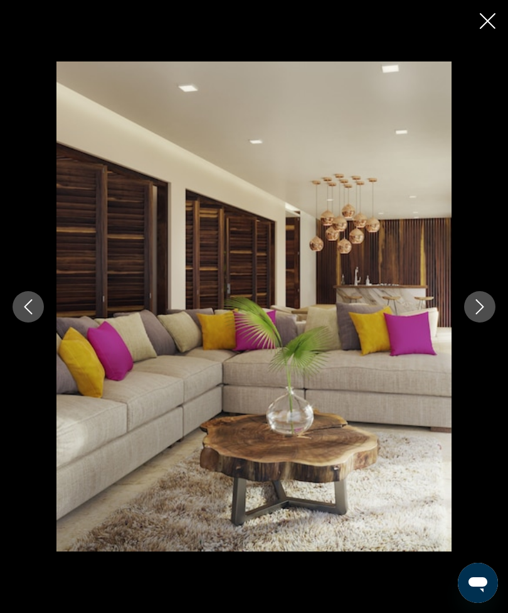
click at [477, 310] on icon "Next image" at bounding box center [479, 306] width 15 height 15
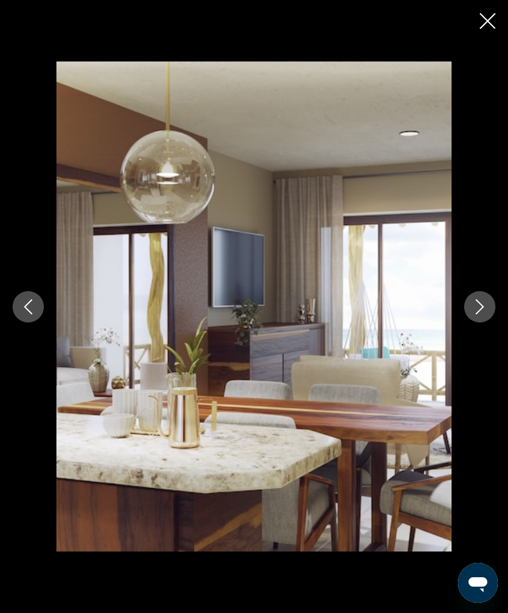
click at [471, 310] on button "Next image" at bounding box center [479, 306] width 31 height 31
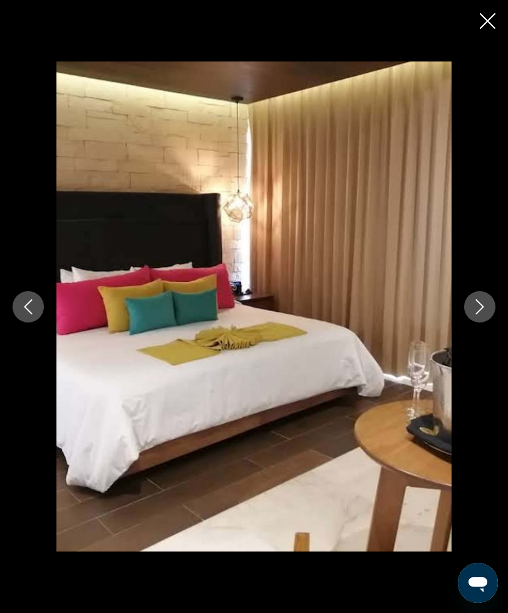
click at [473, 308] on icon "Next image" at bounding box center [479, 306] width 15 height 15
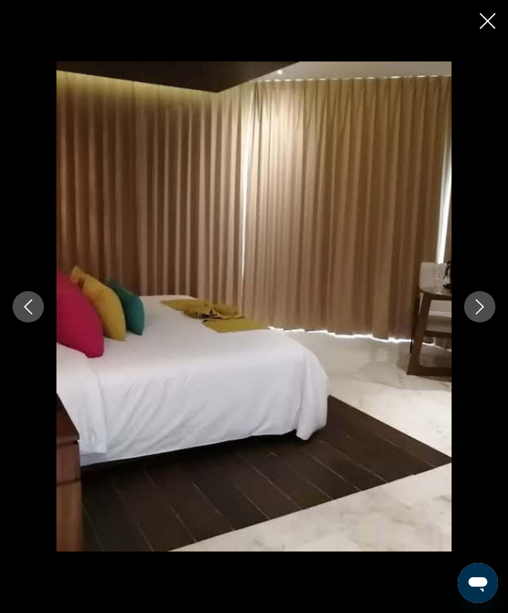
click at [477, 307] on icon "Next image" at bounding box center [479, 306] width 15 height 15
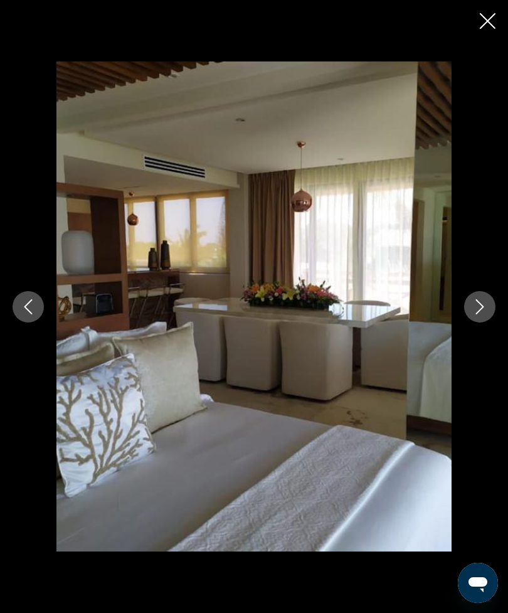
click at [474, 308] on icon "Next image" at bounding box center [479, 306] width 15 height 15
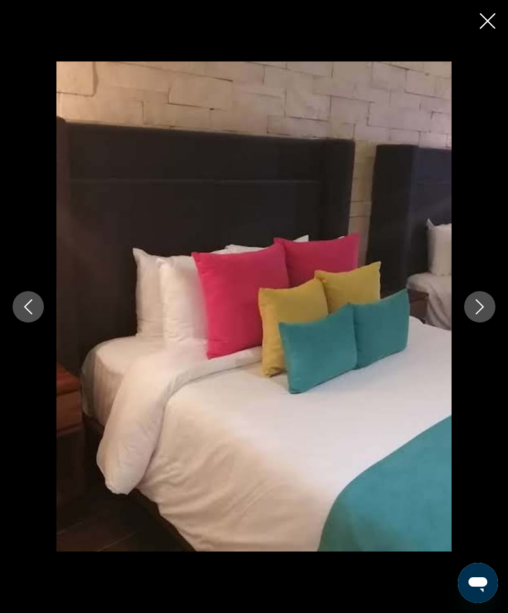
click at [469, 309] on button "Next image" at bounding box center [479, 306] width 31 height 31
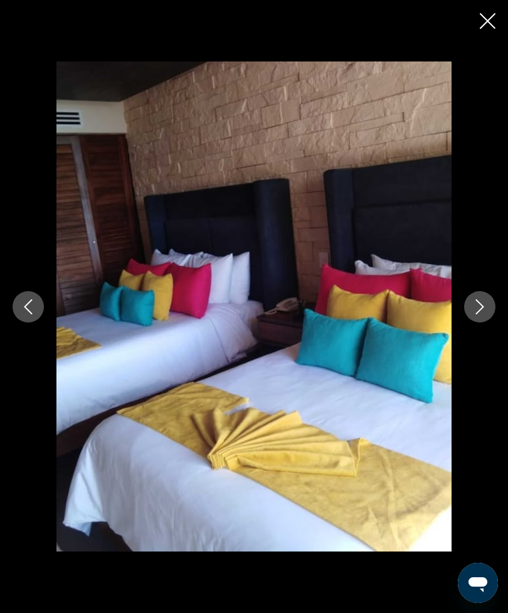
click at [470, 309] on button "Next image" at bounding box center [479, 306] width 31 height 31
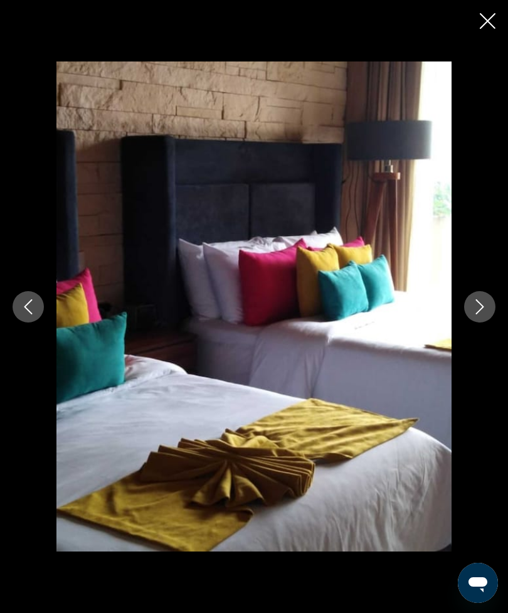
click at [466, 311] on button "Next image" at bounding box center [479, 306] width 31 height 31
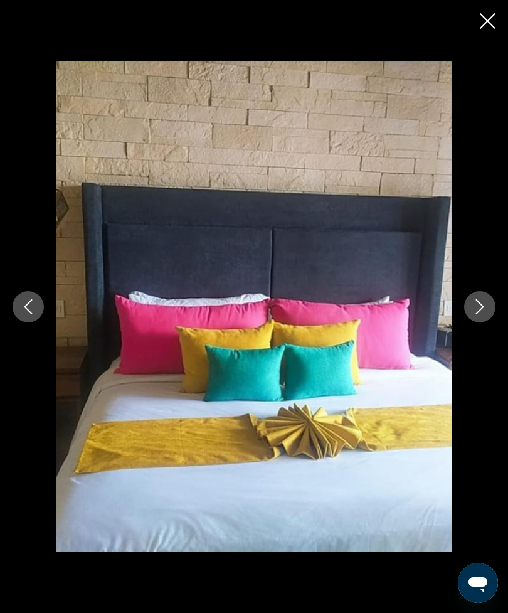
click at [478, 305] on icon "Next image" at bounding box center [479, 306] width 15 height 15
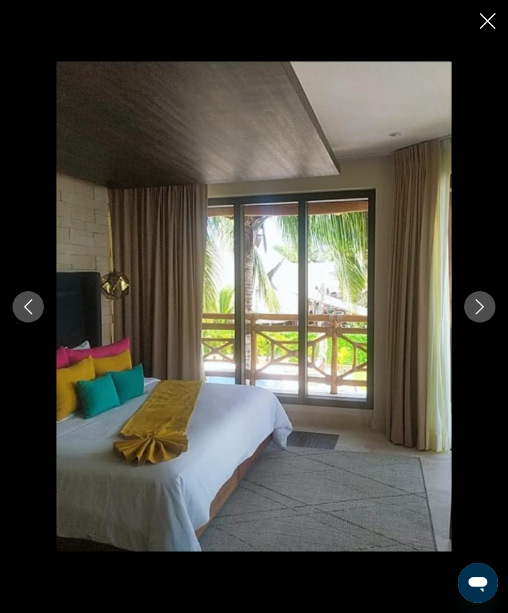
click at [473, 308] on icon "Next image" at bounding box center [479, 306] width 15 height 15
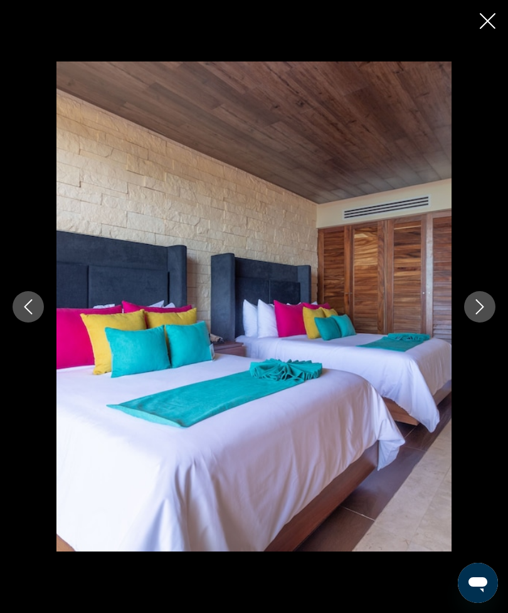
click at [479, 306] on icon "Next image" at bounding box center [479, 306] width 15 height 15
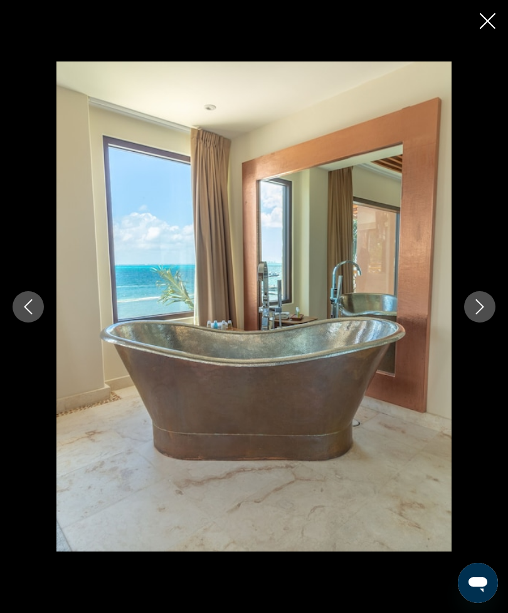
click at [476, 308] on icon "Next image" at bounding box center [479, 306] width 15 height 15
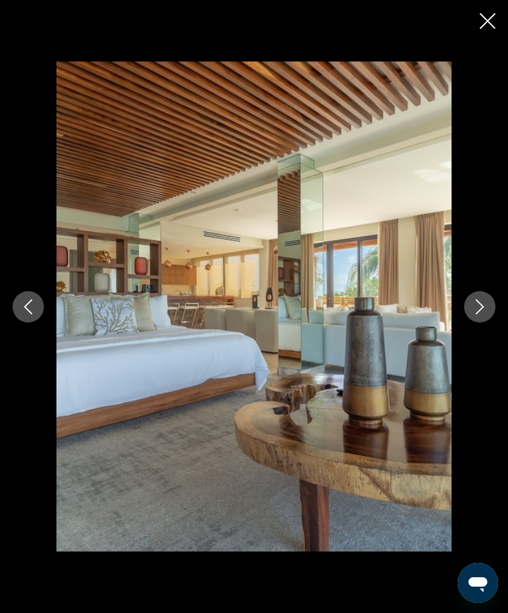
click at [476, 308] on icon "Next image" at bounding box center [479, 306] width 15 height 15
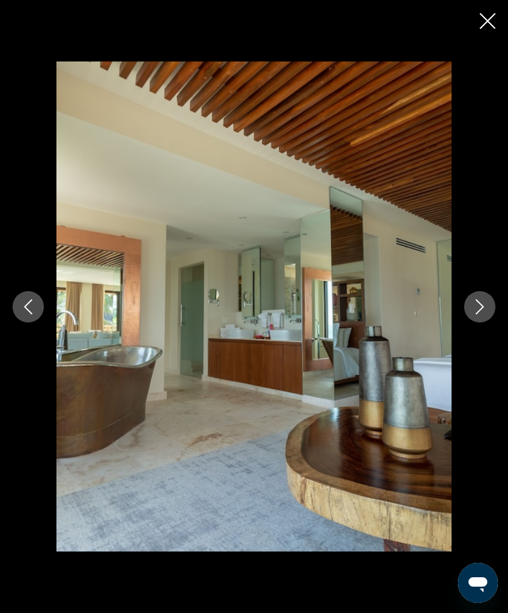
click at [472, 308] on icon "Next image" at bounding box center [479, 306] width 15 height 15
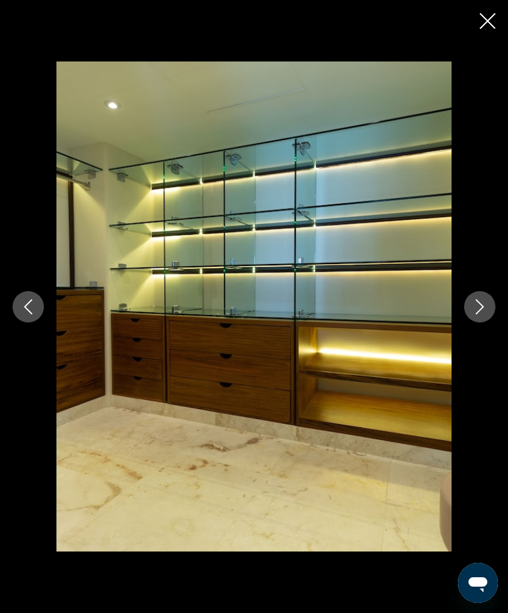
click at [471, 312] on button "Next image" at bounding box center [479, 306] width 31 height 31
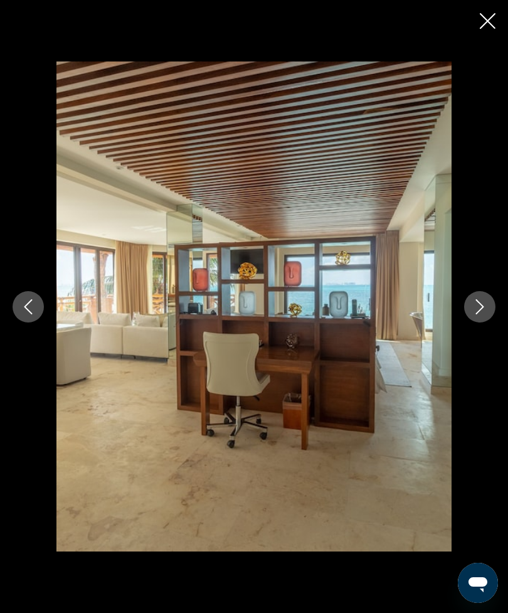
click at [477, 307] on icon "Next image" at bounding box center [479, 306] width 15 height 15
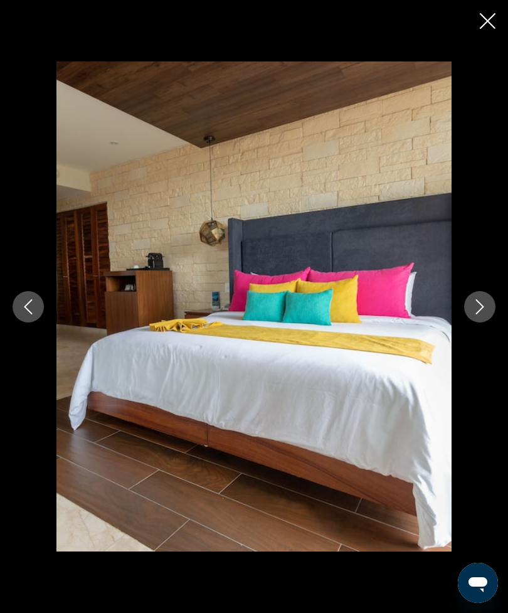
click at [487, 304] on icon "Next image" at bounding box center [479, 306] width 15 height 15
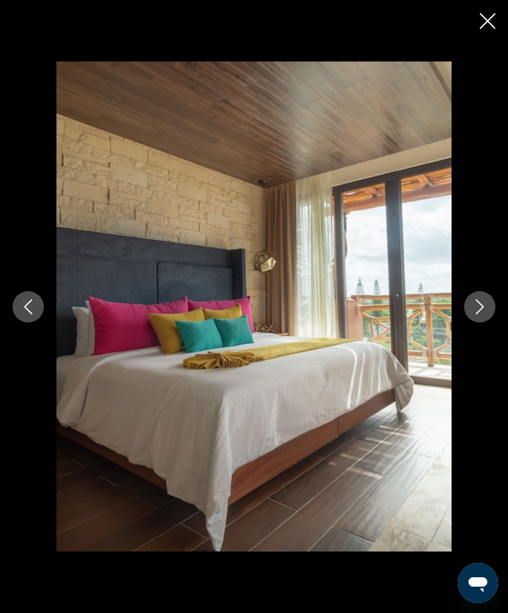
click at [488, 305] on button "Next image" at bounding box center [479, 306] width 31 height 31
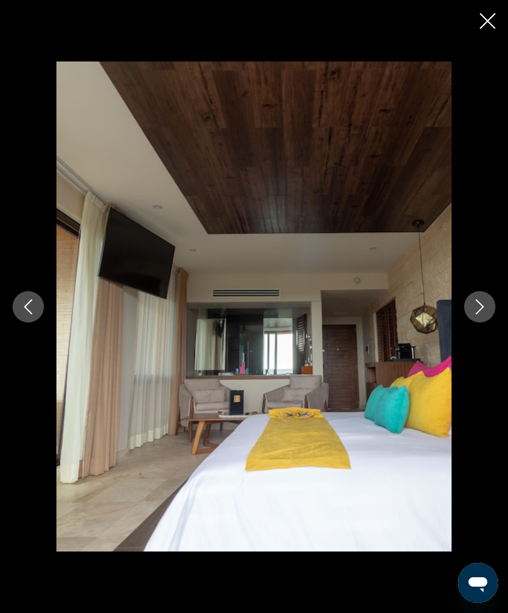
click at [480, 308] on icon "Next image" at bounding box center [479, 306] width 15 height 15
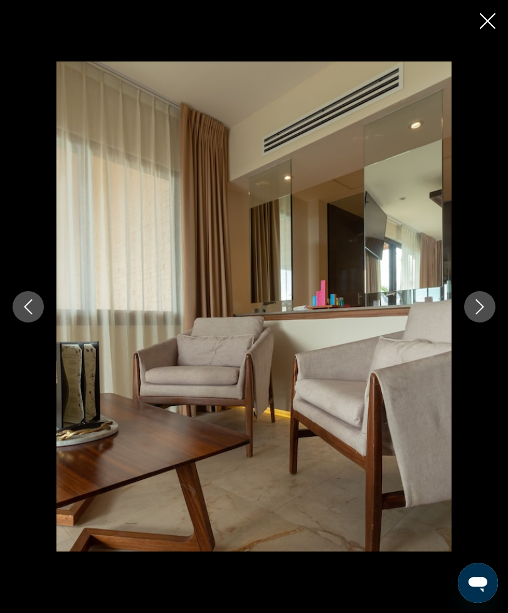
click at [484, 305] on icon "Next image" at bounding box center [479, 306] width 15 height 15
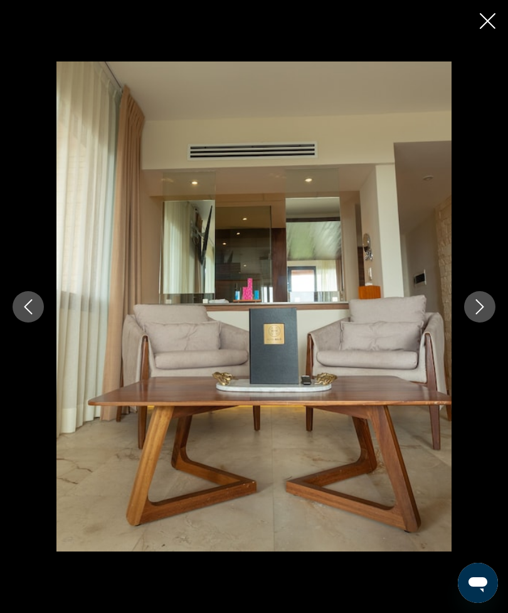
click at [483, 305] on icon "Next image" at bounding box center [479, 306] width 15 height 15
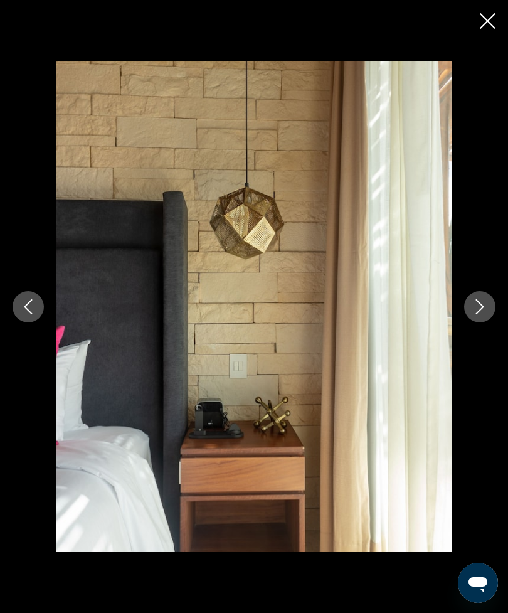
click at [487, 303] on icon "Next image" at bounding box center [479, 306] width 15 height 15
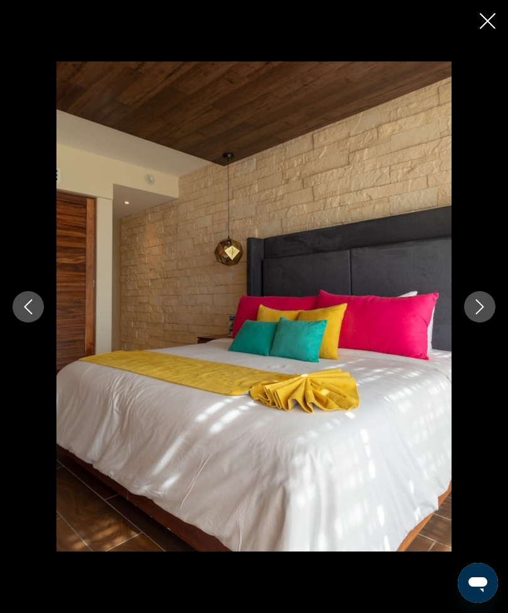
click at [486, 303] on icon "Next image" at bounding box center [479, 306] width 15 height 15
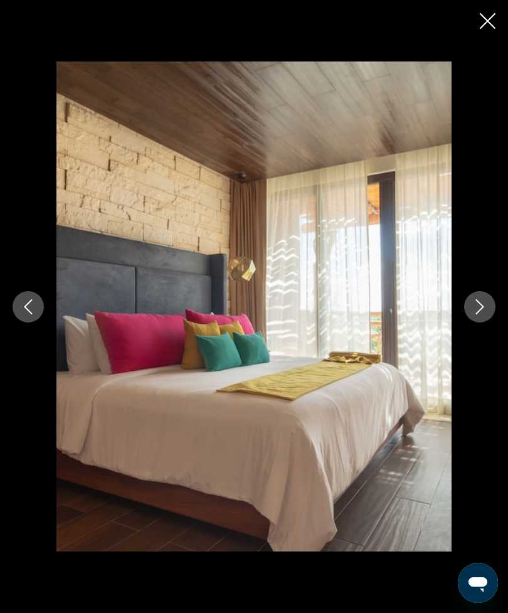
click at [485, 304] on icon "Next image" at bounding box center [479, 306] width 15 height 15
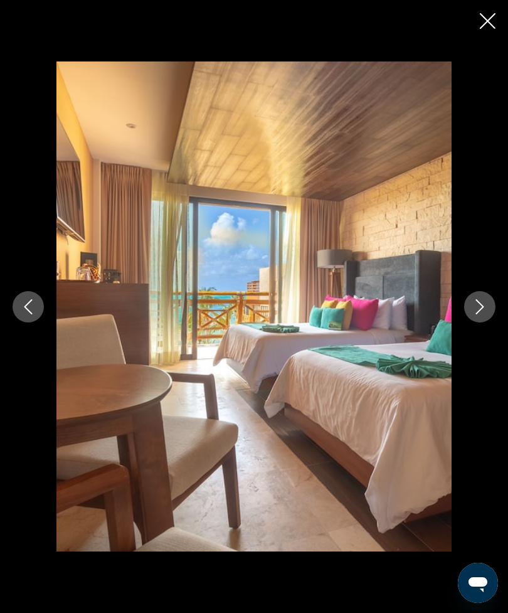
click at [484, 304] on icon "Next image" at bounding box center [479, 306] width 15 height 15
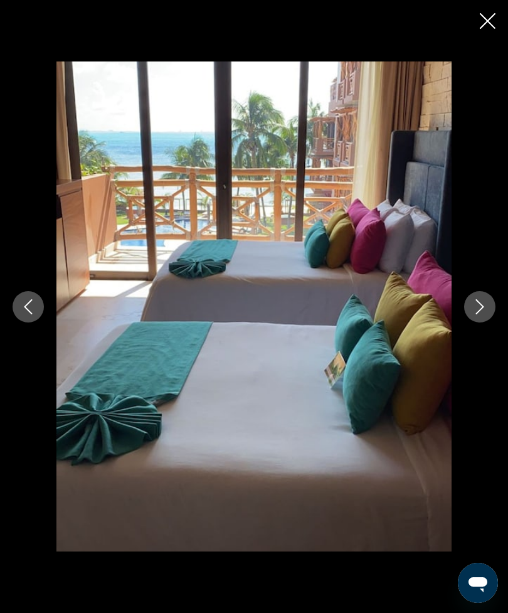
click at [484, 299] on icon "Next image" at bounding box center [479, 306] width 15 height 15
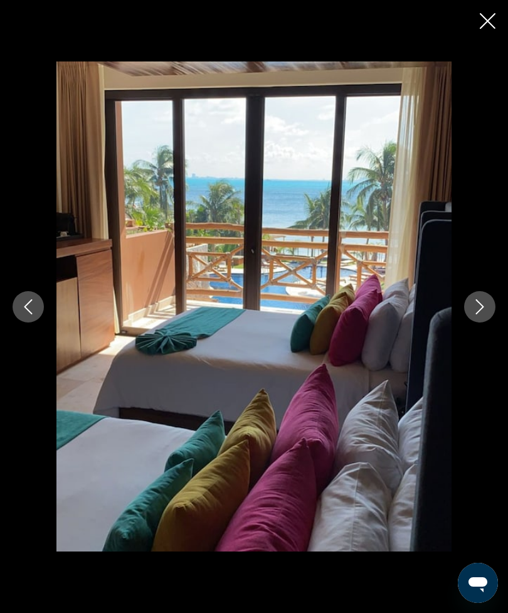
click at [487, 298] on button "Next image" at bounding box center [479, 306] width 31 height 31
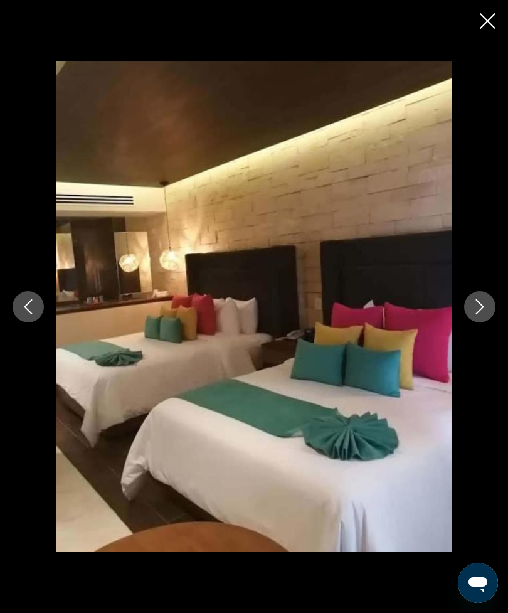
click at [485, 300] on icon "Next image" at bounding box center [479, 306] width 15 height 15
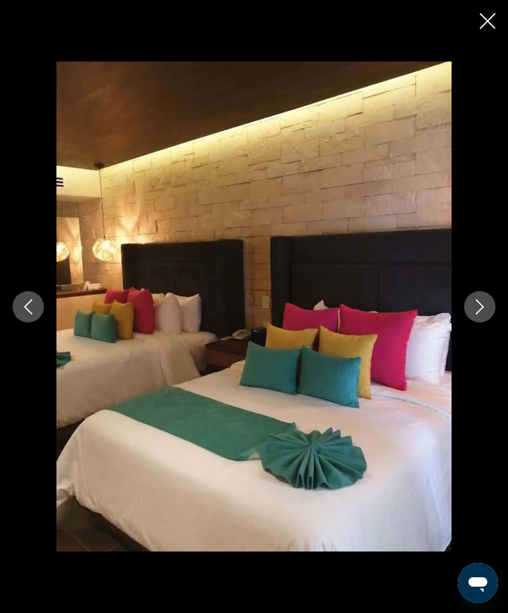
click at [491, 298] on button "Next image" at bounding box center [479, 306] width 31 height 31
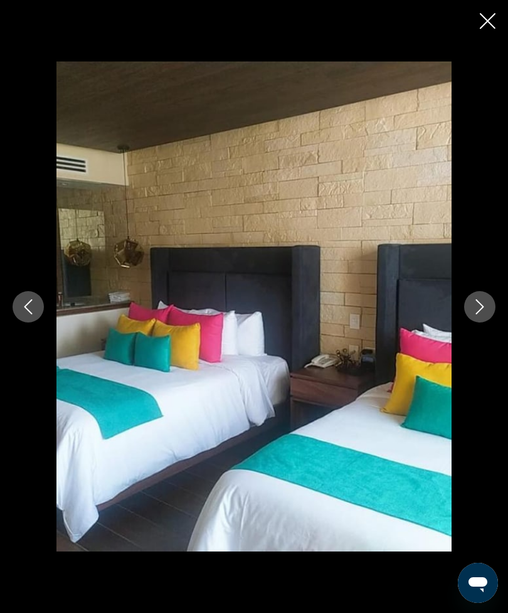
click at [480, 302] on icon "Next image" at bounding box center [479, 306] width 15 height 15
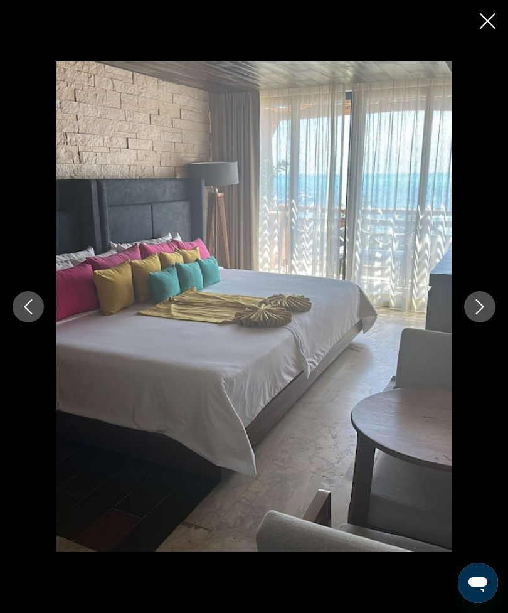
click at [487, 300] on icon "Next image" at bounding box center [479, 306] width 15 height 15
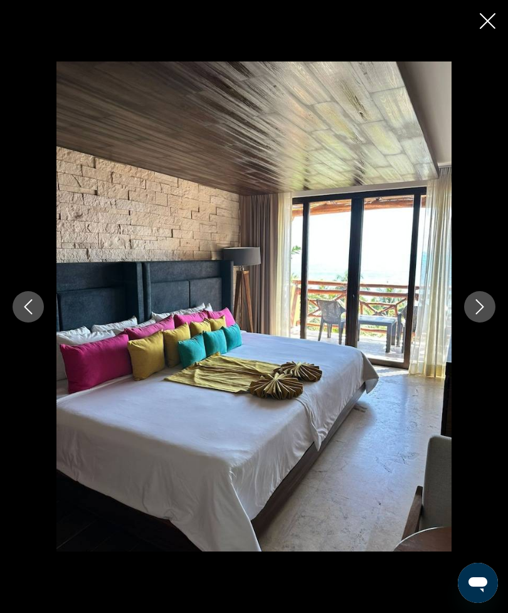
click at [483, 301] on icon "Next image" at bounding box center [479, 306] width 15 height 15
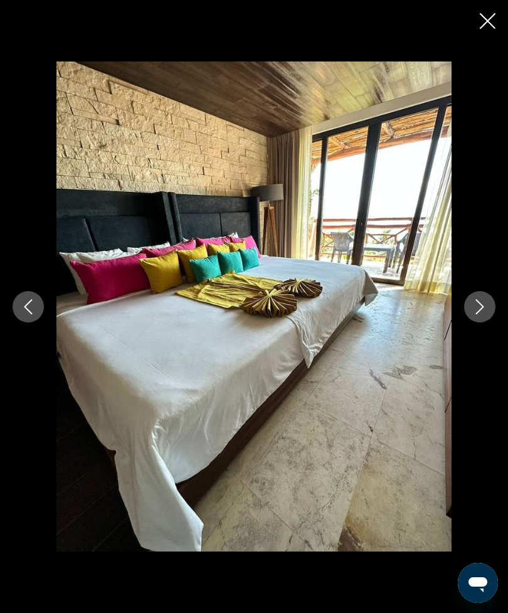
click at [485, 301] on icon "Next image" at bounding box center [479, 306] width 15 height 15
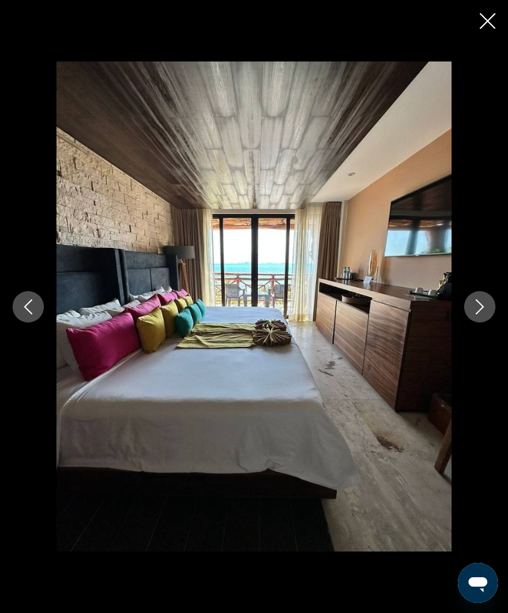
click at [487, 300] on icon "Next image" at bounding box center [479, 306] width 15 height 15
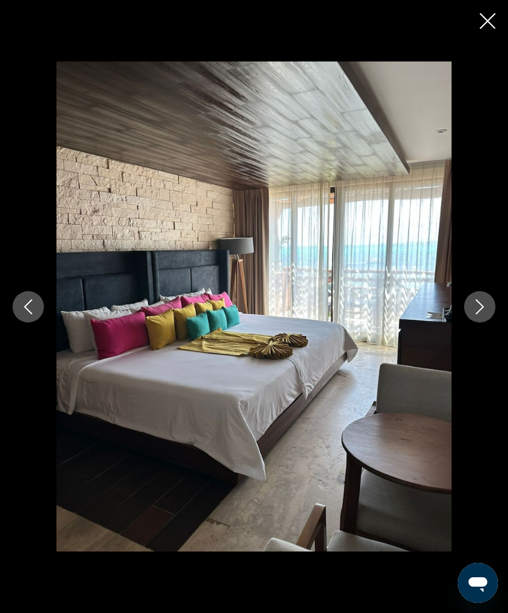
click at [488, 300] on button "Next image" at bounding box center [479, 306] width 31 height 31
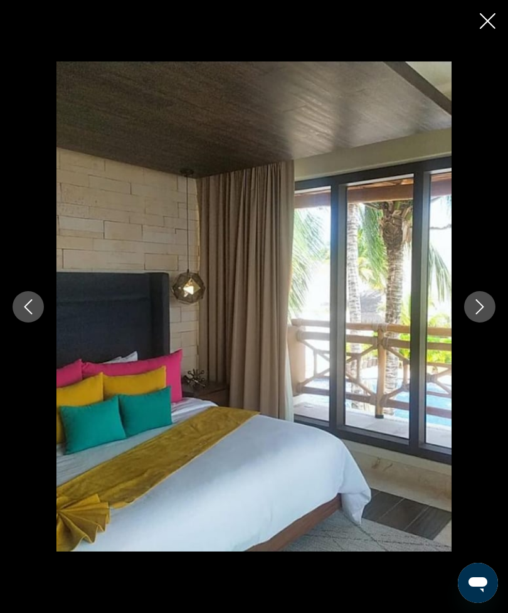
click at [489, 300] on button "Next image" at bounding box center [479, 306] width 31 height 31
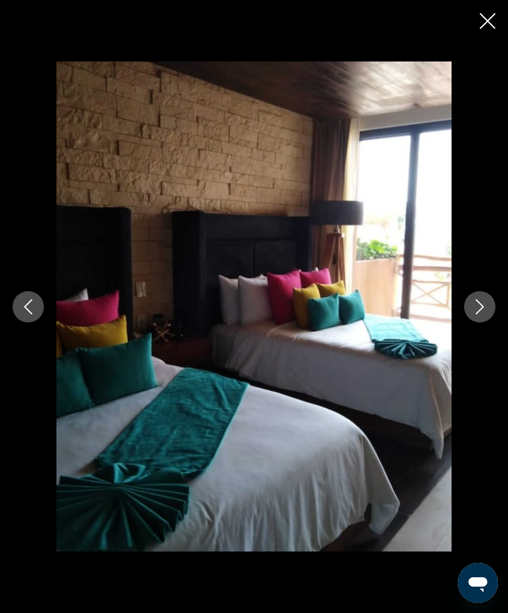
click at [491, 300] on button "Next image" at bounding box center [479, 306] width 31 height 31
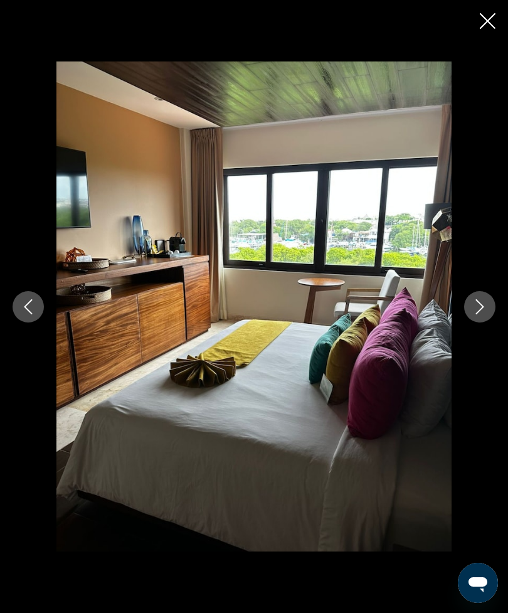
click at [490, 300] on button "Next image" at bounding box center [479, 306] width 31 height 31
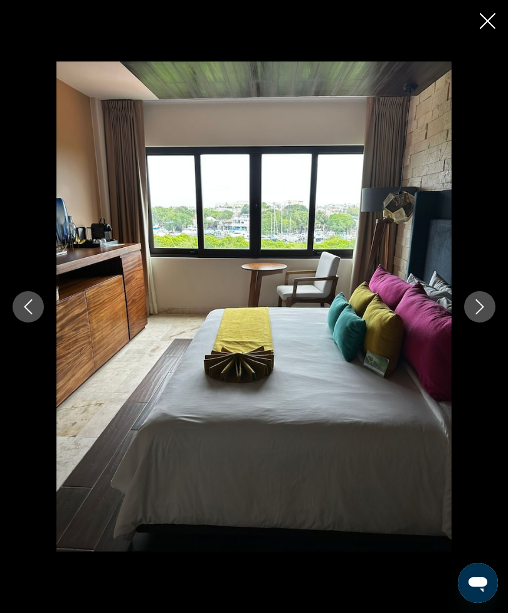
click at [483, 302] on icon "Next image" at bounding box center [479, 306] width 15 height 15
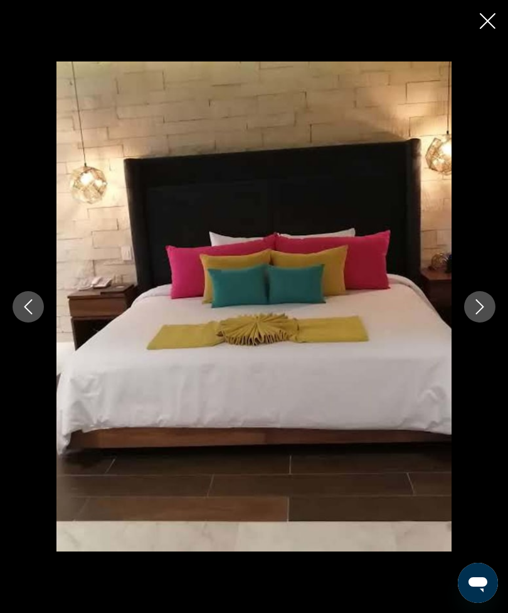
click at [486, 301] on icon "Next image" at bounding box center [479, 306] width 15 height 15
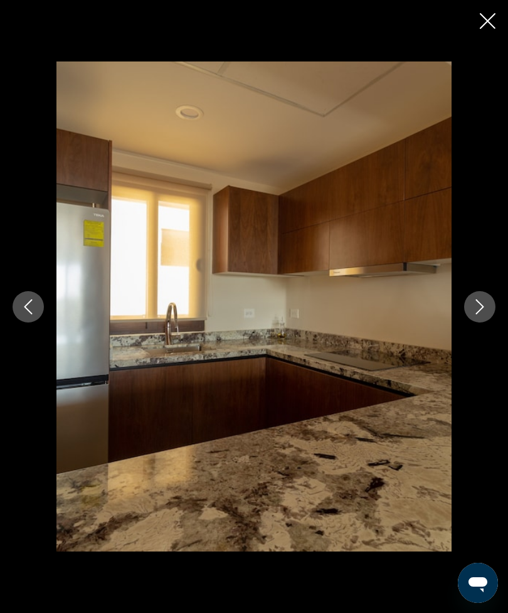
click at [487, 301] on icon "Next image" at bounding box center [479, 306] width 15 height 15
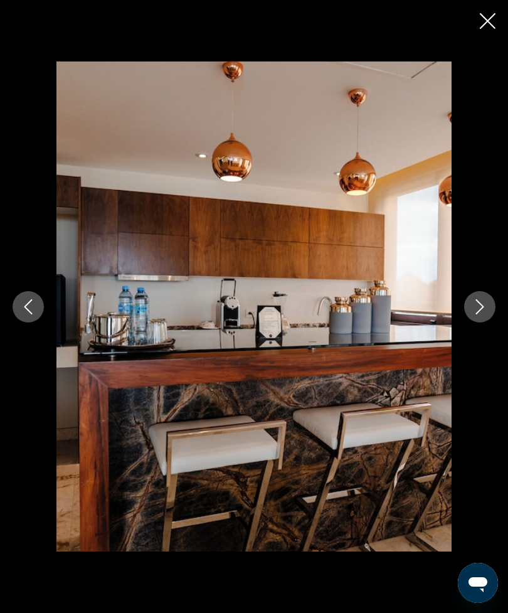
click at [480, 304] on icon "Next image" at bounding box center [479, 306] width 15 height 15
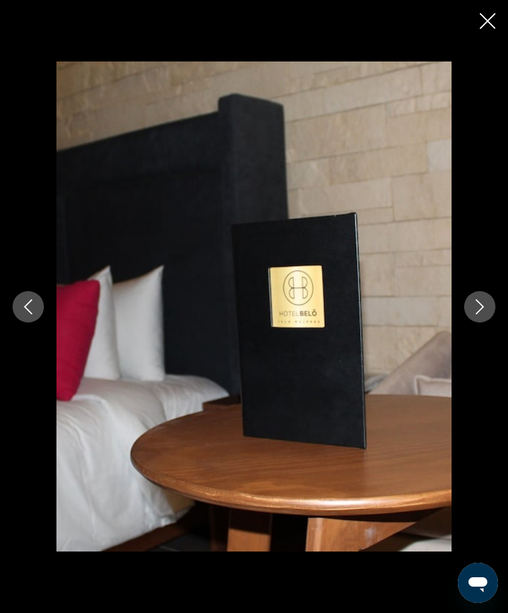
click at [482, 303] on icon "Next image" at bounding box center [479, 306] width 15 height 15
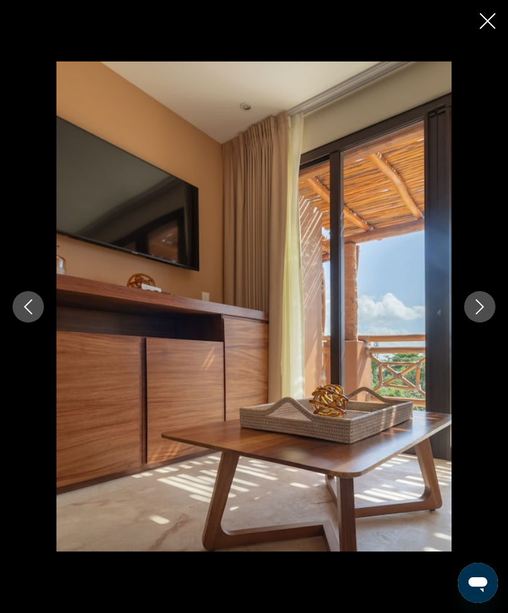
click at [486, 301] on icon "Next image" at bounding box center [479, 306] width 15 height 15
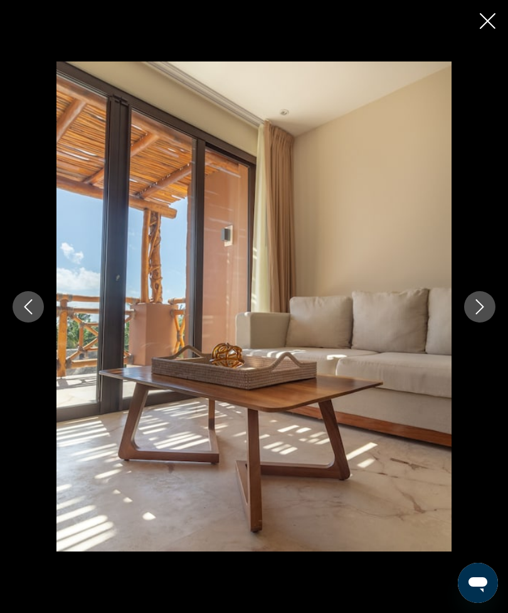
click at [481, 303] on icon "Next image" at bounding box center [479, 306] width 15 height 15
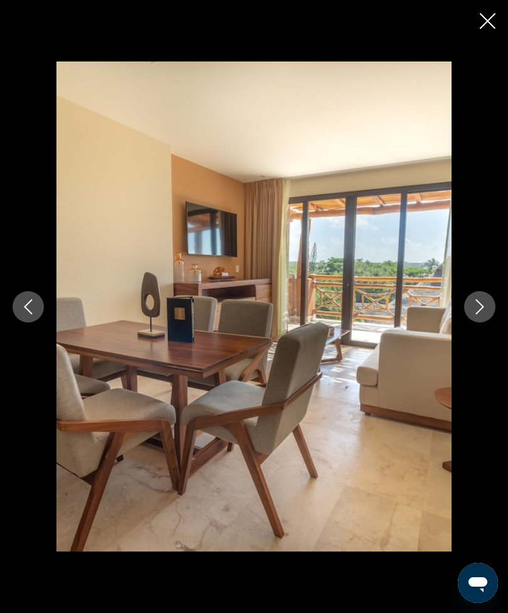
click at [483, 302] on icon "Next image" at bounding box center [479, 306] width 15 height 15
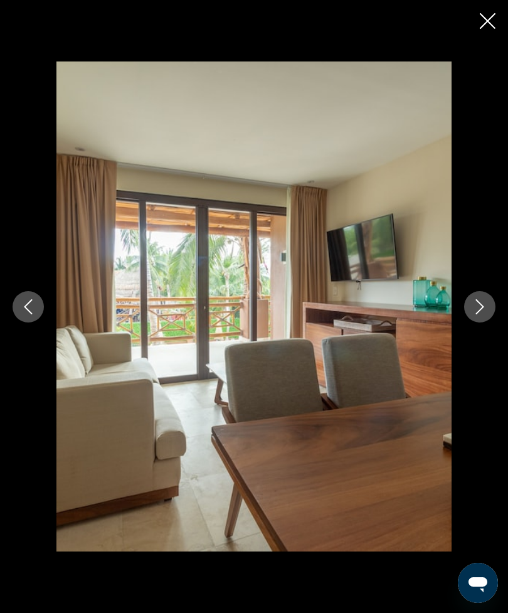
click at [483, 302] on icon "Next image" at bounding box center [479, 306] width 15 height 15
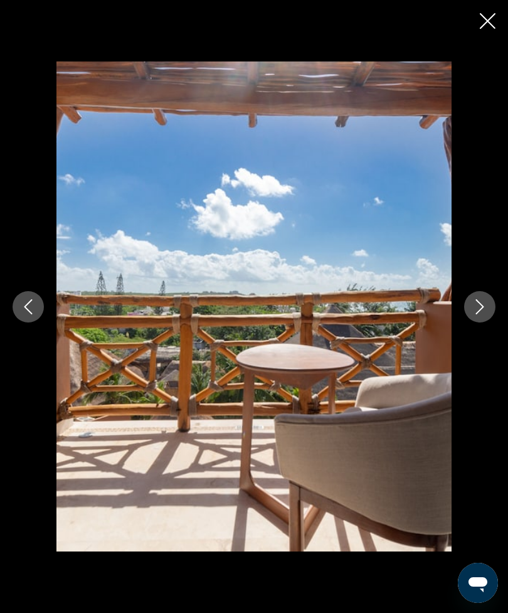
click at [483, 301] on icon "Next image" at bounding box center [479, 306] width 15 height 15
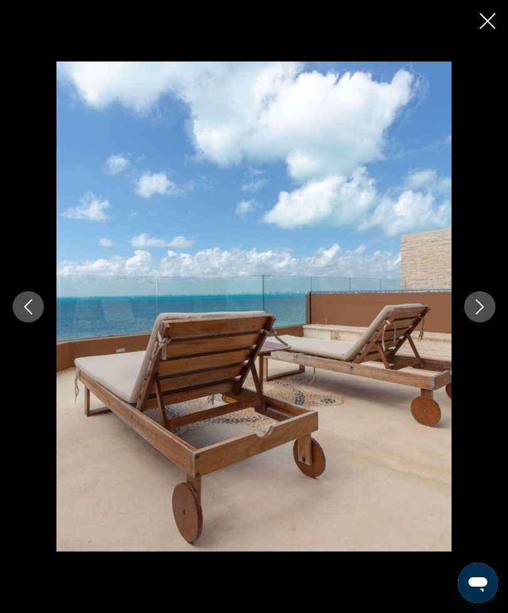
click at [489, 300] on button "Next image" at bounding box center [479, 306] width 31 height 31
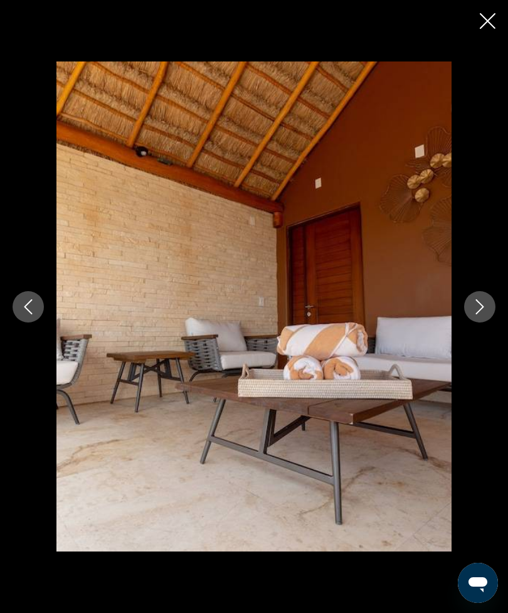
click at [480, 303] on icon "Next image" at bounding box center [480, 306] width 8 height 15
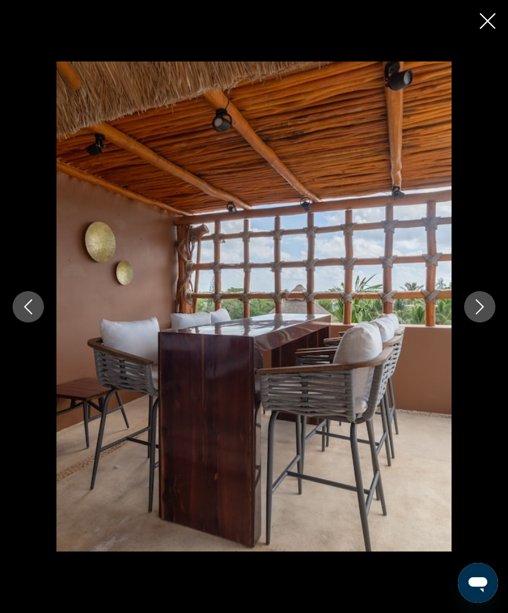
click at [484, 302] on icon "Next image" at bounding box center [479, 306] width 15 height 15
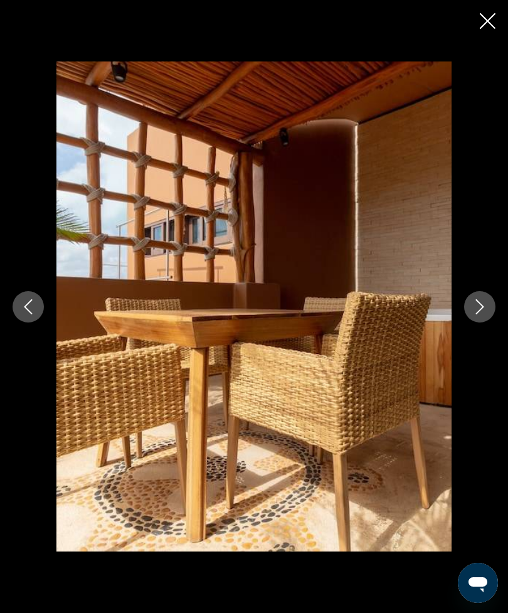
click at [488, 300] on button "Next image" at bounding box center [479, 306] width 31 height 31
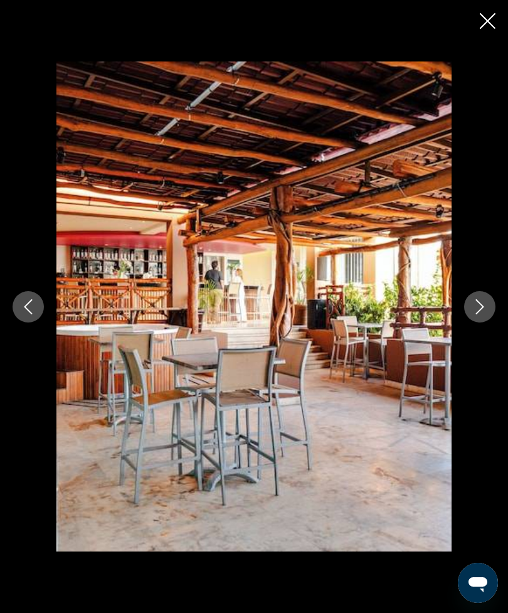
click at [483, 302] on icon "Next image" at bounding box center [479, 306] width 15 height 15
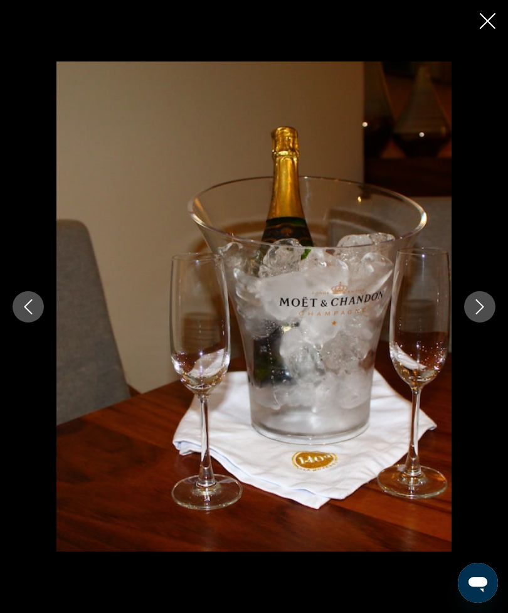
click at [487, 301] on icon "Next image" at bounding box center [479, 306] width 15 height 15
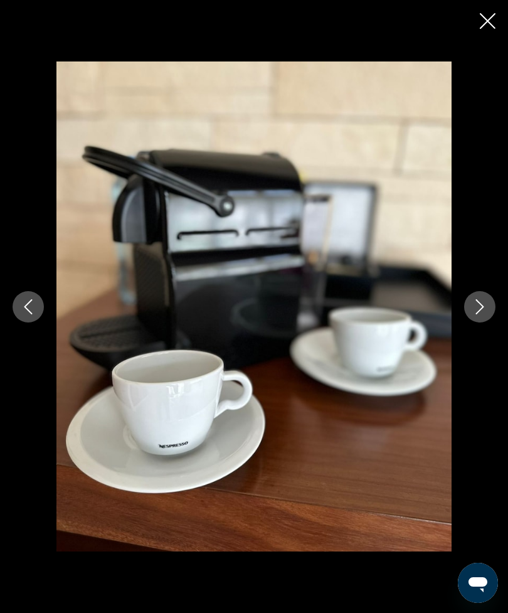
scroll to position [803, 0]
click at [24, 295] on button "Previous image" at bounding box center [28, 306] width 31 height 31
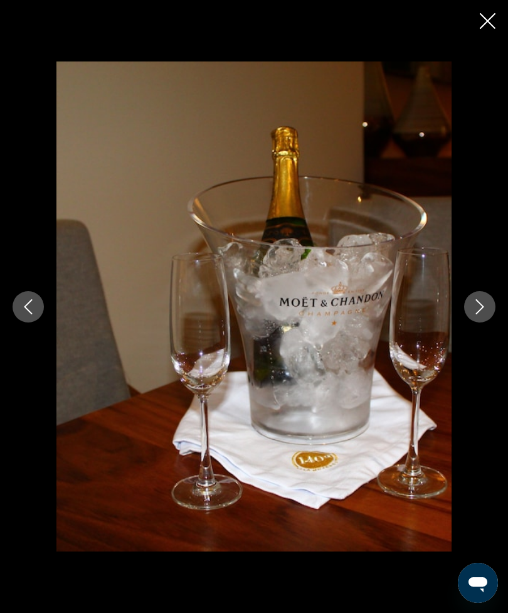
click at [480, 298] on button "Next image" at bounding box center [479, 306] width 31 height 31
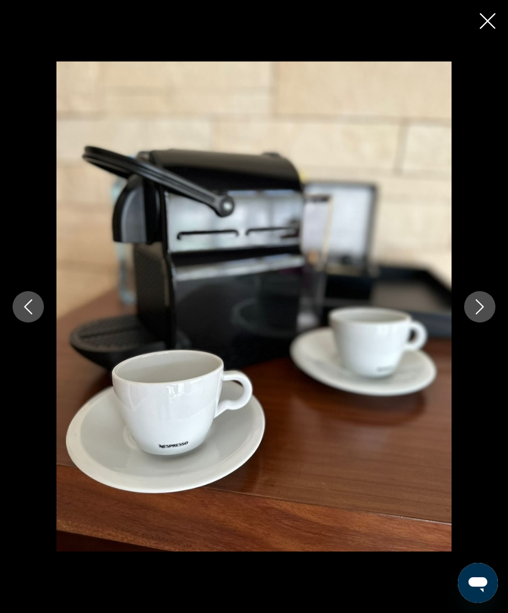
click at [471, 304] on button "Next image" at bounding box center [479, 306] width 31 height 31
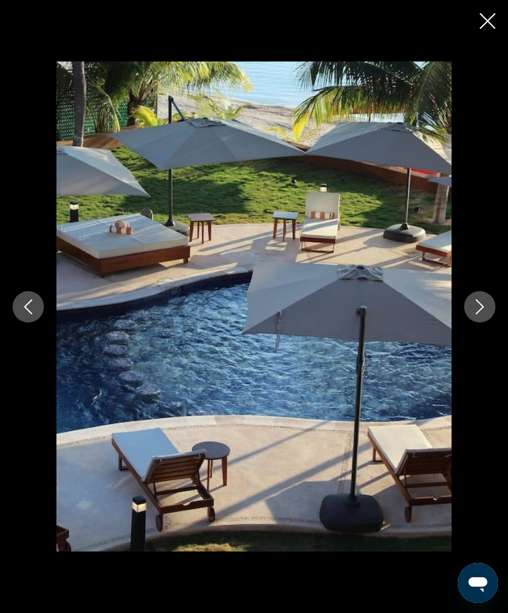
click at [474, 303] on icon "Next image" at bounding box center [479, 306] width 15 height 15
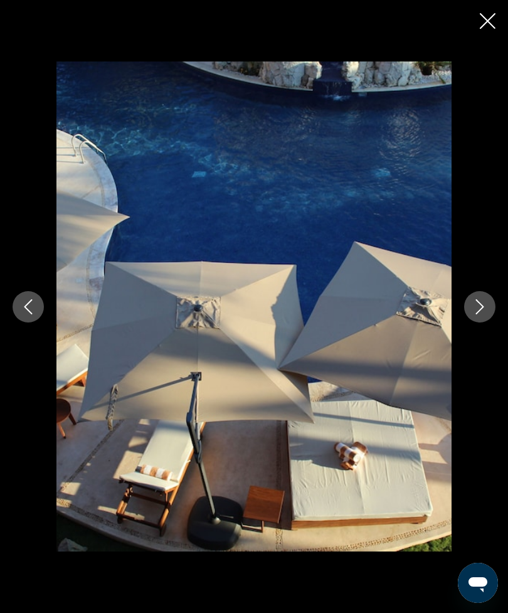
click at [476, 303] on icon "Next image" at bounding box center [479, 306] width 15 height 15
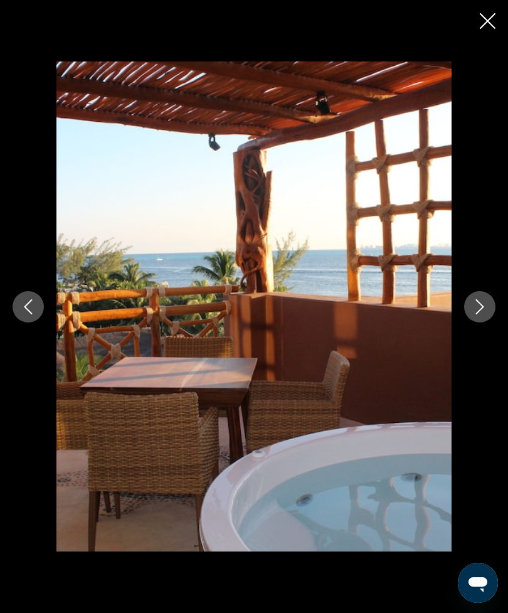
click at [490, 23] on icon "Close slideshow" at bounding box center [488, 21] width 16 height 16
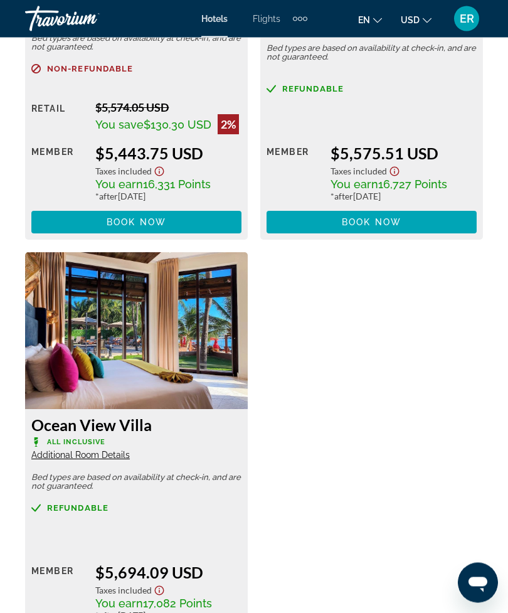
scroll to position [4400, 0]
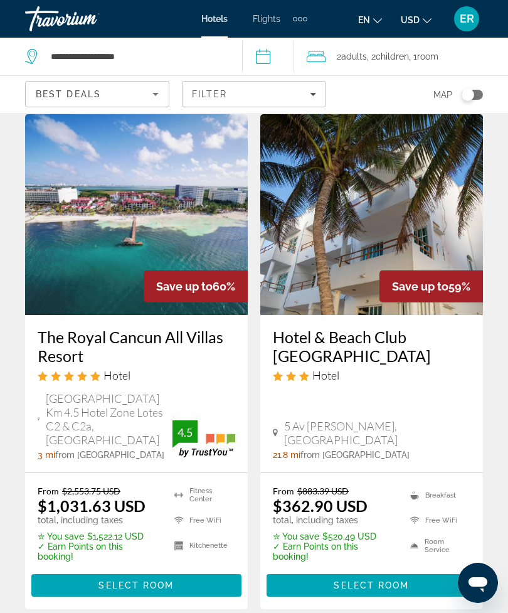
scroll to position [1556, 0]
